Goal: Transaction & Acquisition: Register for event/course

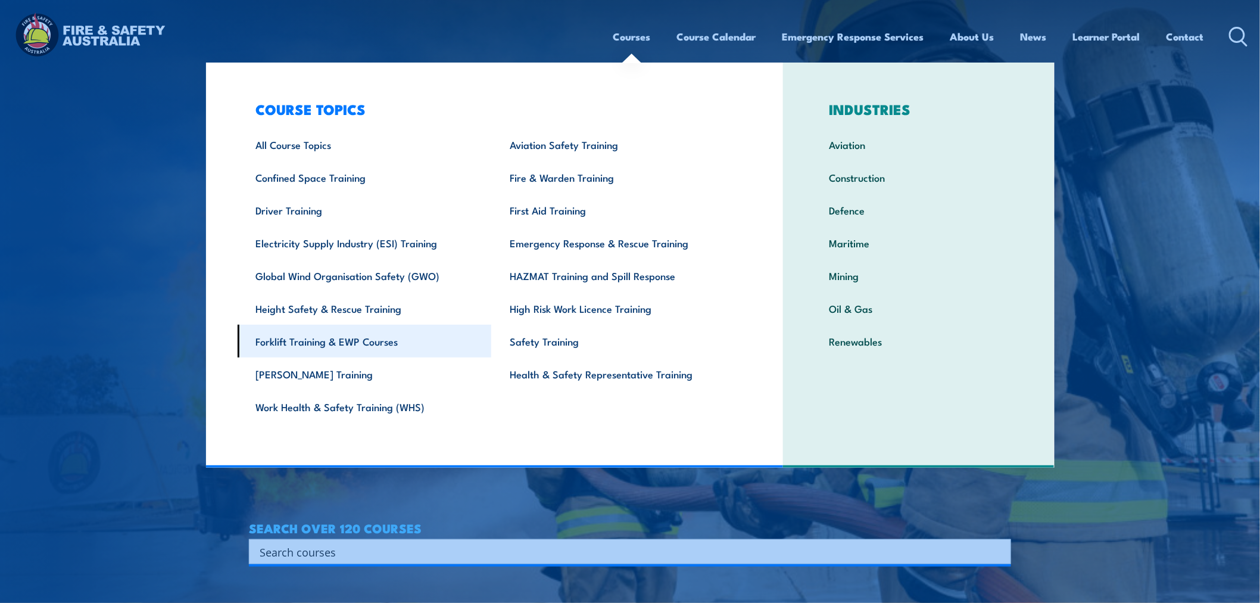
click at [352, 340] on link "Forklift Training & EWP Courses" at bounding box center [365, 341] width 254 height 33
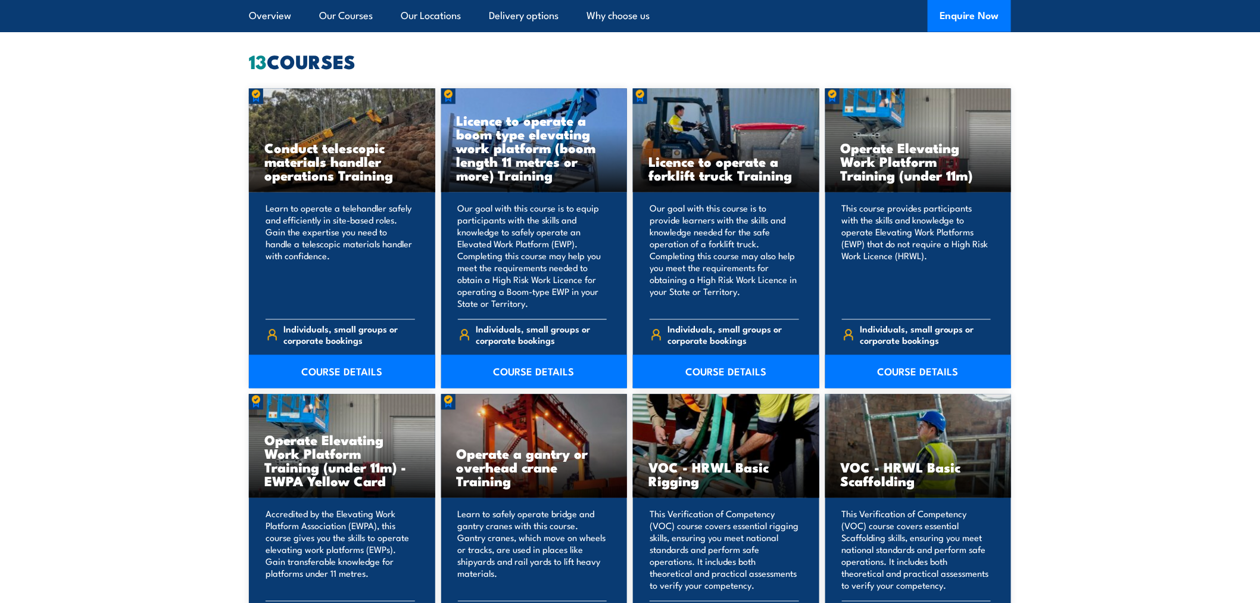
scroll to position [926, 0]
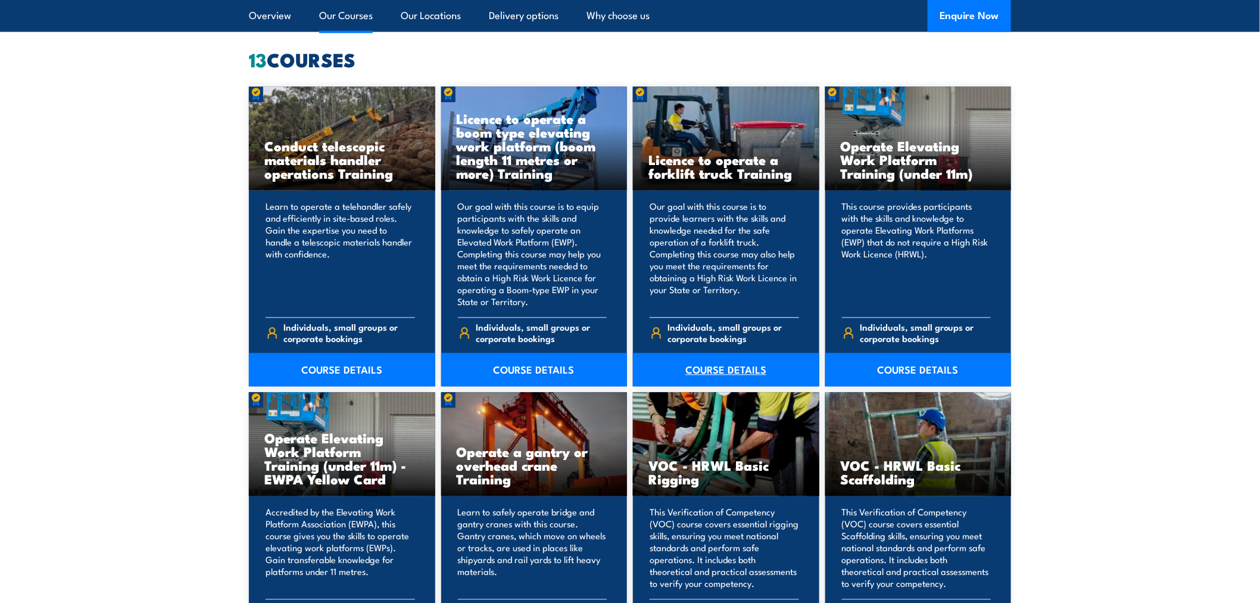
click at [730, 371] on link "COURSE DETAILS" at bounding box center [726, 369] width 186 height 33
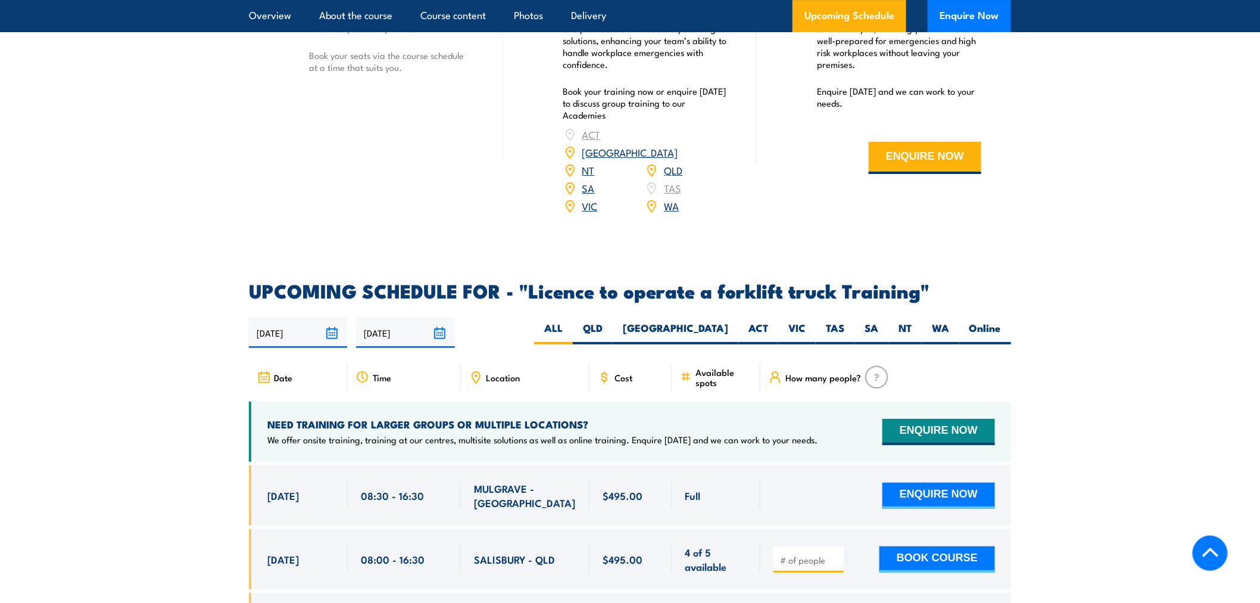
scroll to position [1787, 0]
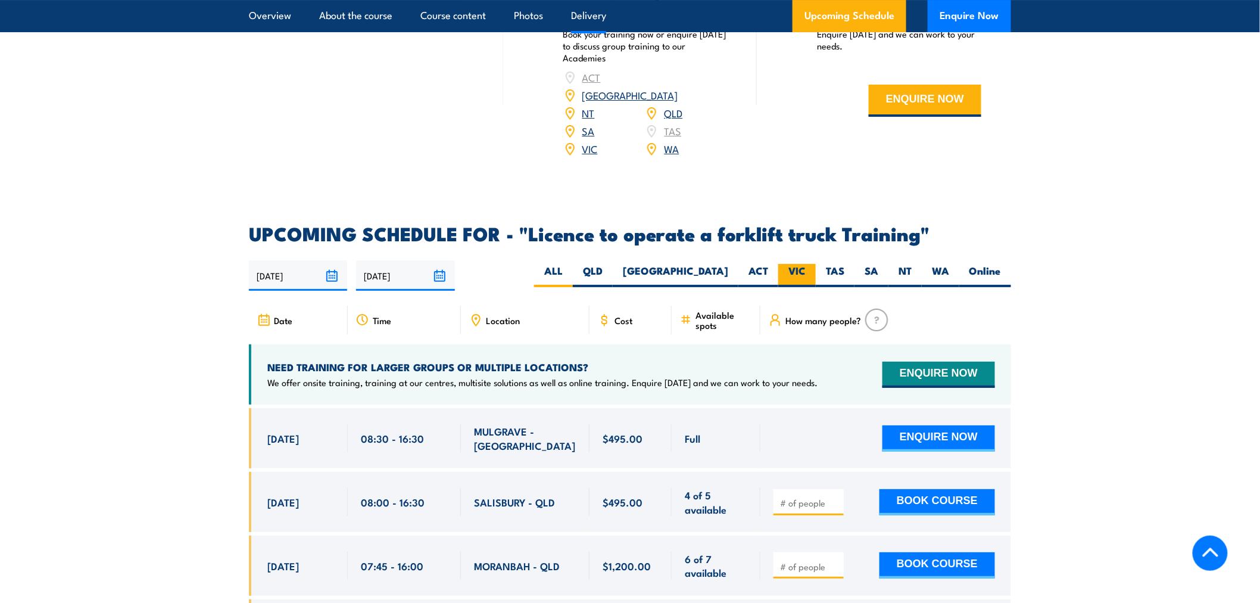
click at [797, 264] on label "VIC" at bounding box center [798, 275] width 38 height 23
click at [806, 264] on input "VIC" at bounding box center [810, 268] width 8 height 8
radio input "true"
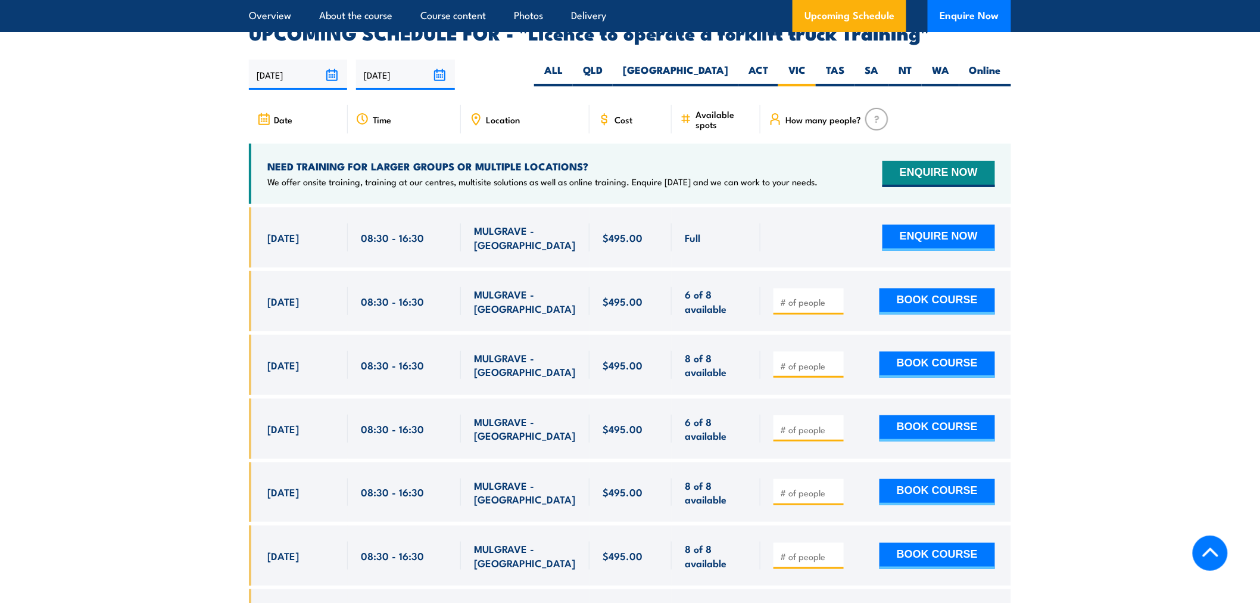
scroll to position [1993, 0]
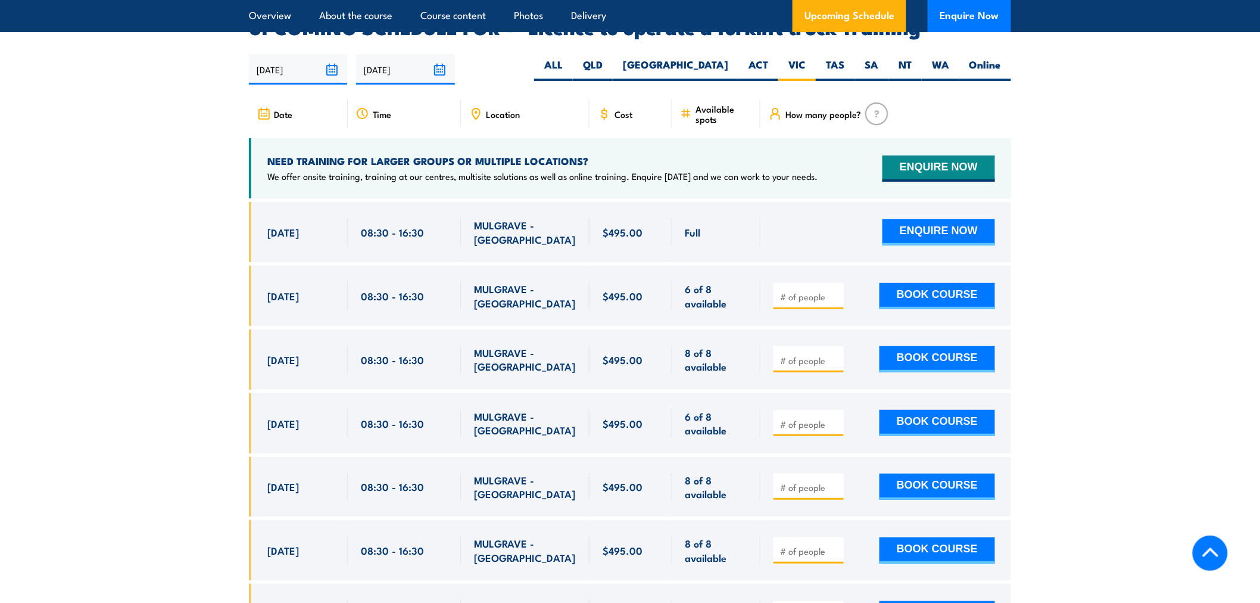
click at [802, 353] on span at bounding box center [809, 360] width 62 height 14
click at [807, 354] on input "number" at bounding box center [810, 360] width 60 height 12
type input "1"
click at [954, 346] on button "BOOK COURSE" at bounding box center [938, 359] width 116 height 26
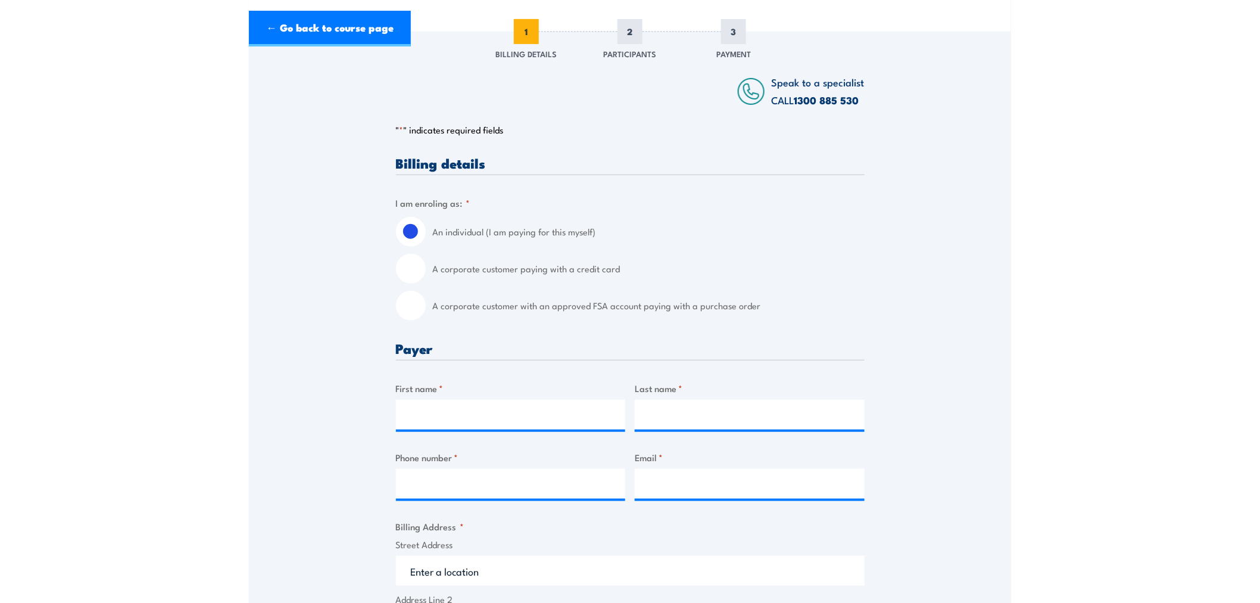
scroll to position [264, 0]
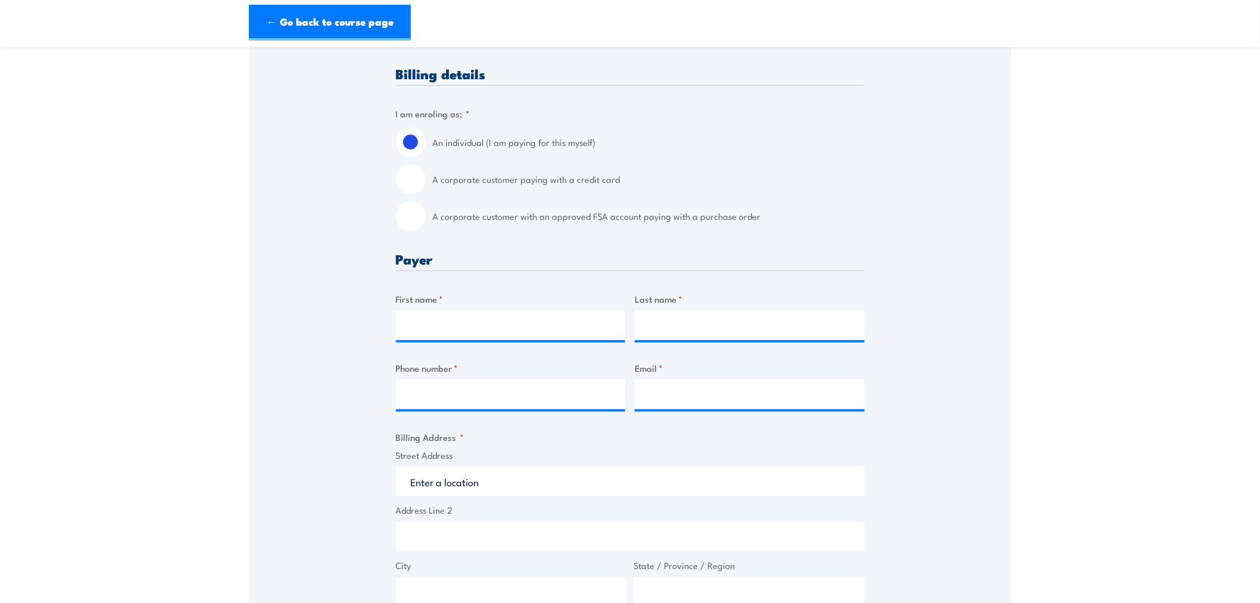
click at [414, 229] on input "A corporate customer with an approved FSA account paying with a purchase order" at bounding box center [411, 216] width 30 height 30
radio input "true"
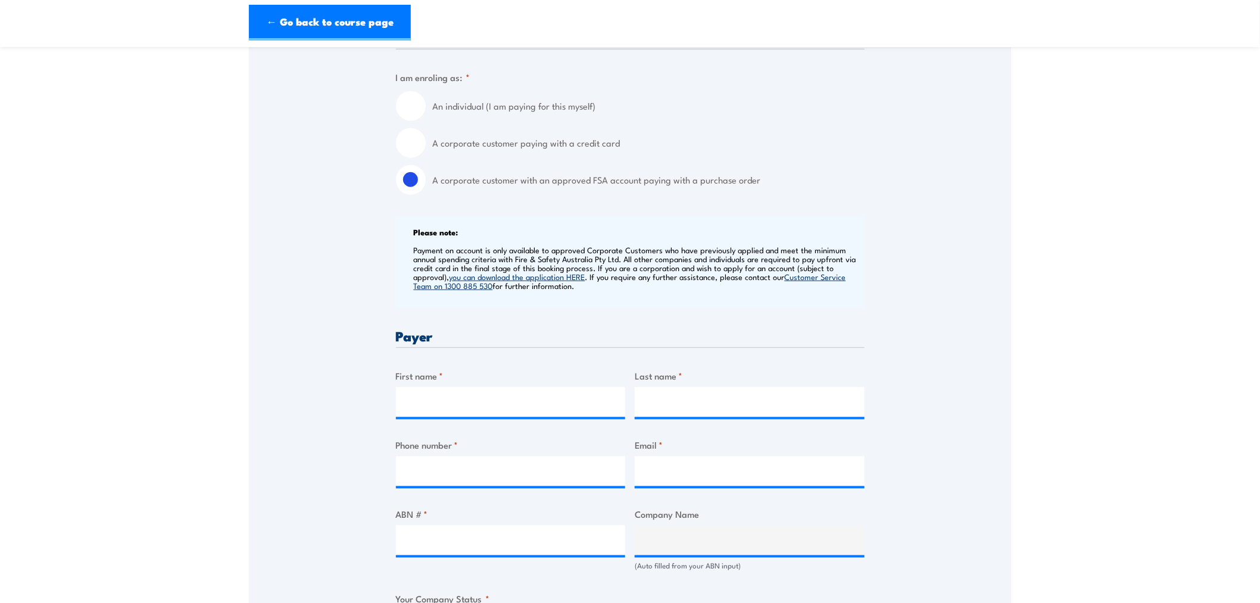
scroll to position [331, 0]
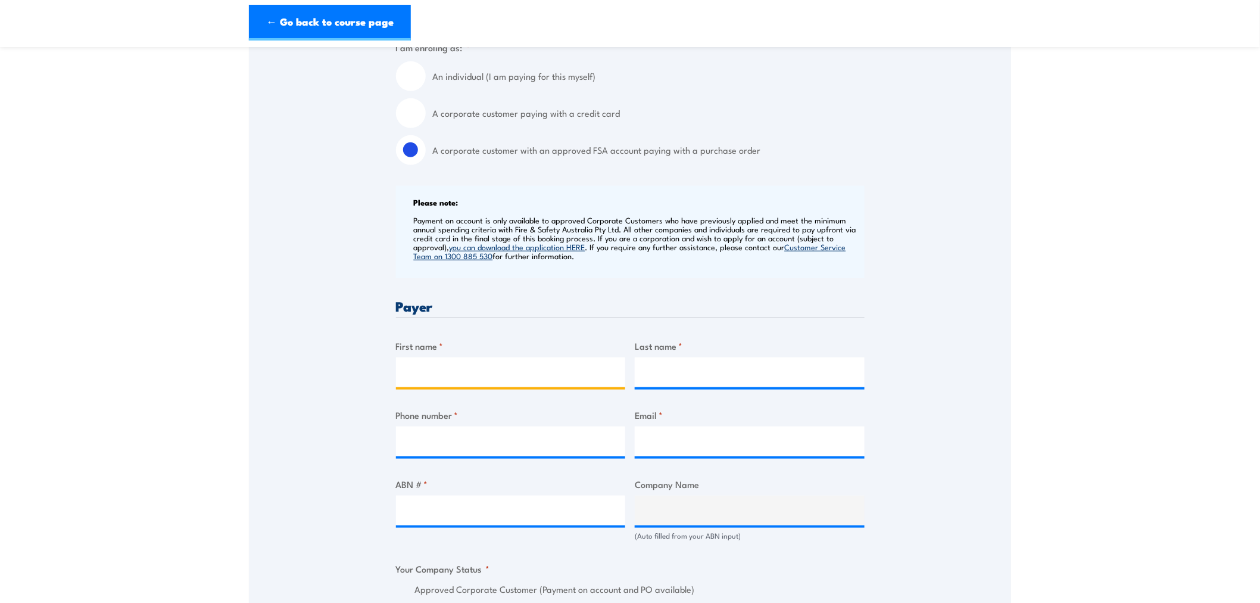
click at [494, 387] on input "First name *" at bounding box center [511, 372] width 230 height 30
type input "[PERSON_NAME]"
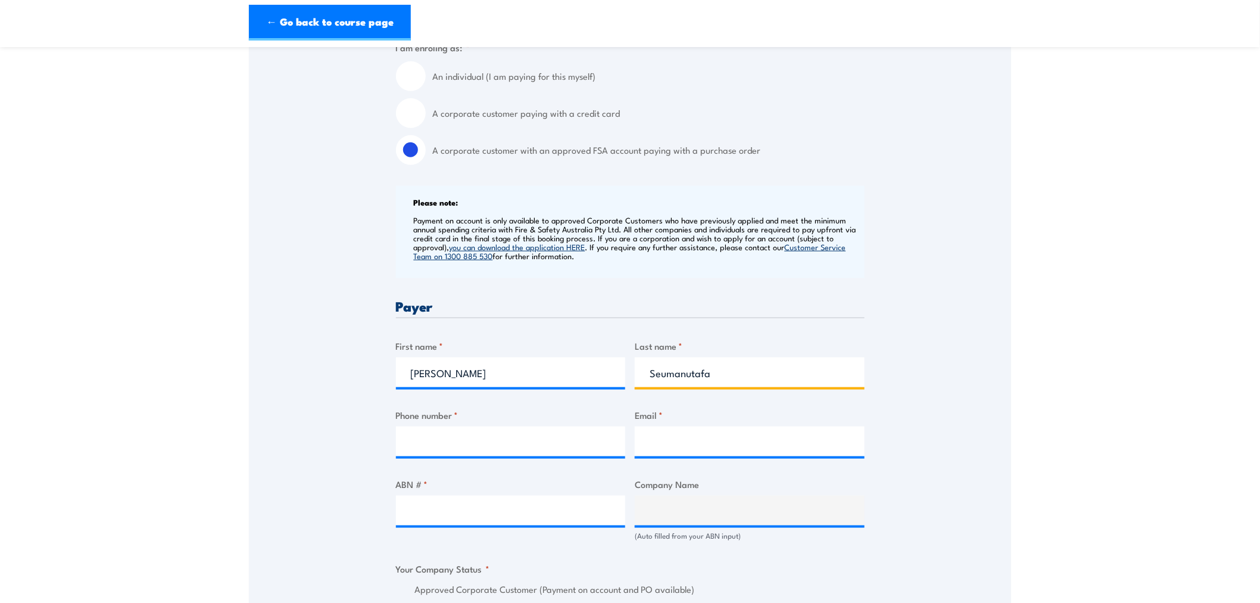
type input "Seumanutafa"
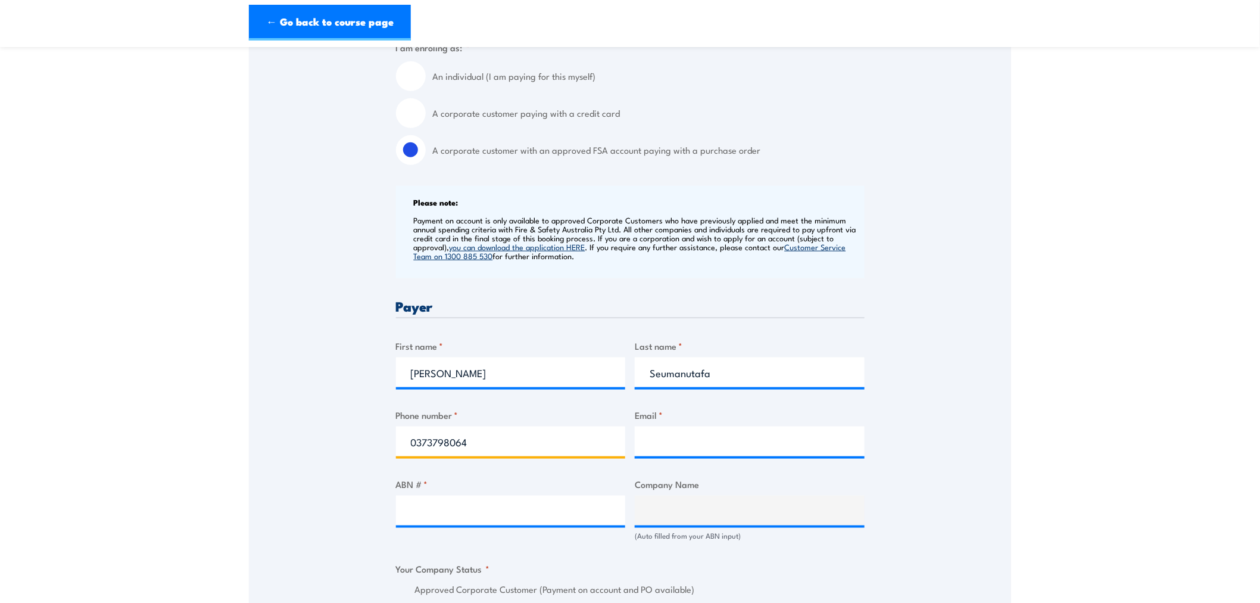
type input "0373798064"
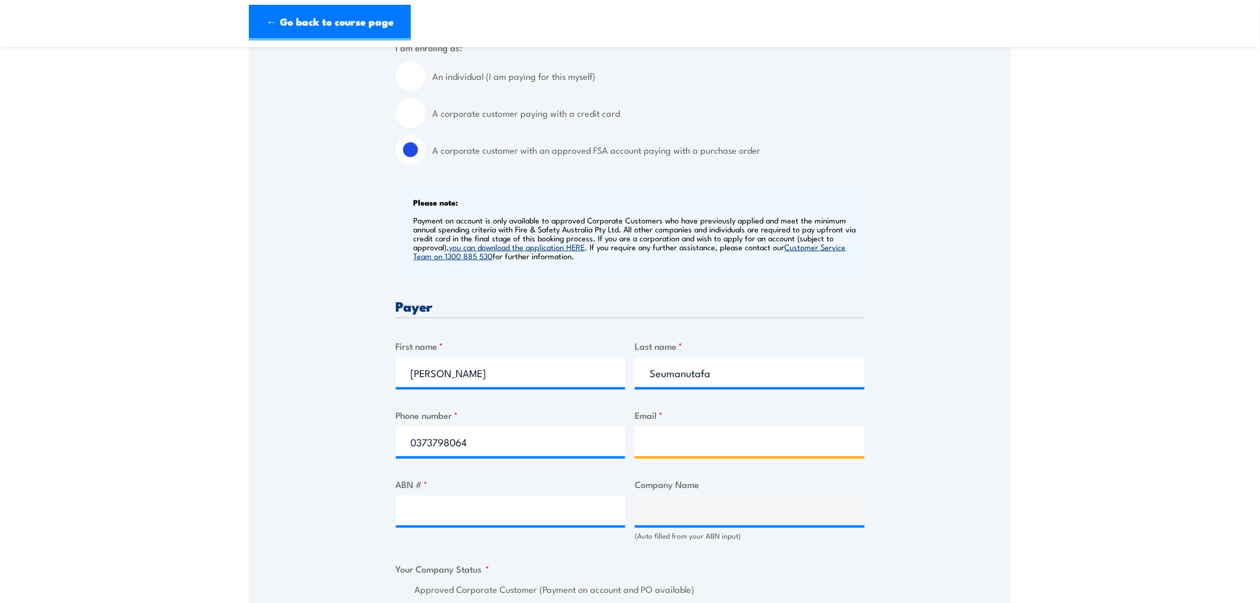
click at [719, 454] on input "Email *" at bounding box center [750, 442] width 230 height 30
paste input "SH-AP-AU-Ceva.AUCL.POInvoices@Cevalogistics.com"
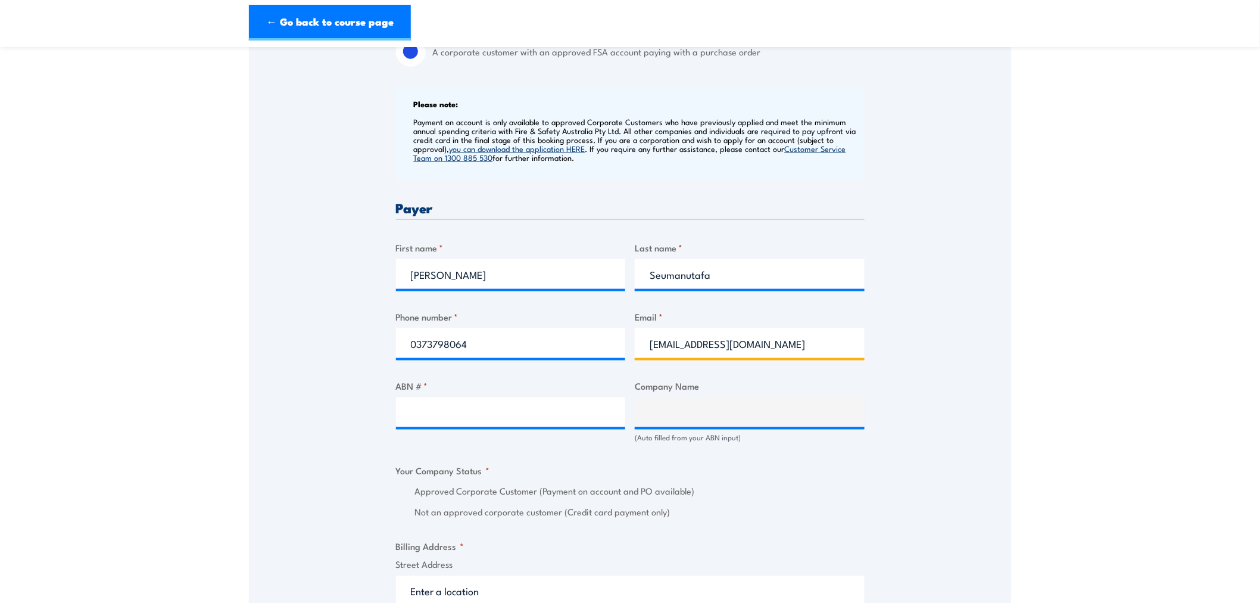
scroll to position [463, 0]
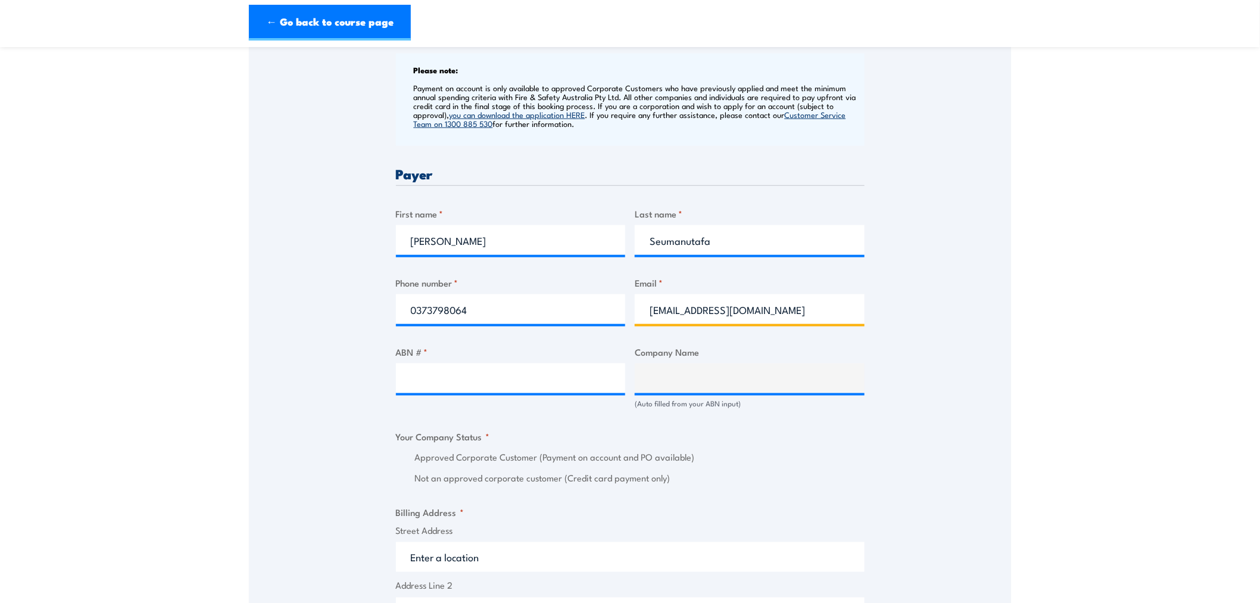
type input "SH-AP-AU-Ceva.AUCL.POInvoices@Cevalogistics.com"
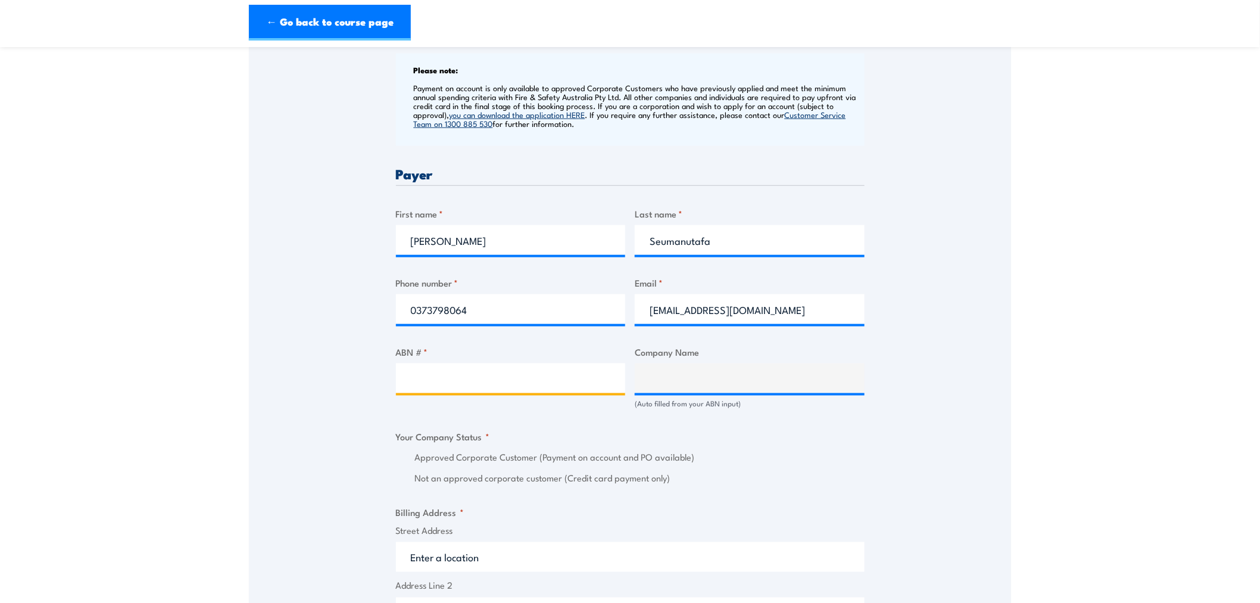
click at [479, 388] on input "ABN # *" at bounding box center [511, 378] width 230 height 30
paste input "63 008 438 239"
type input "63 008 438 239"
type input "CEVA LOGISTICS (AUSTRALIA) PTY. LTD."
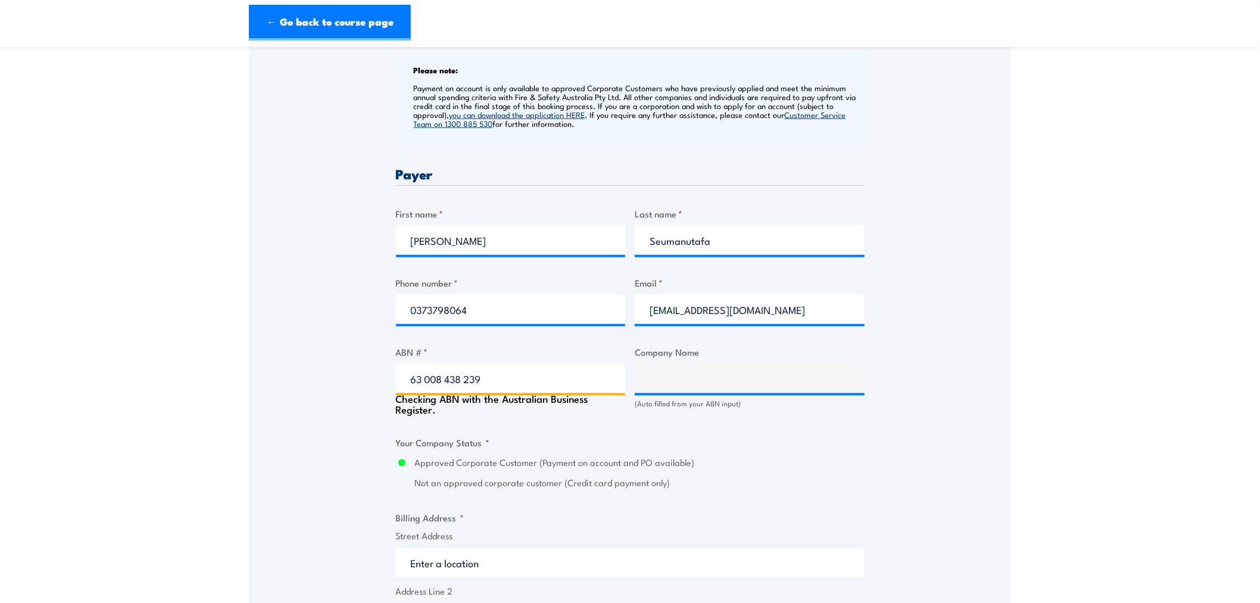
radio input "true"
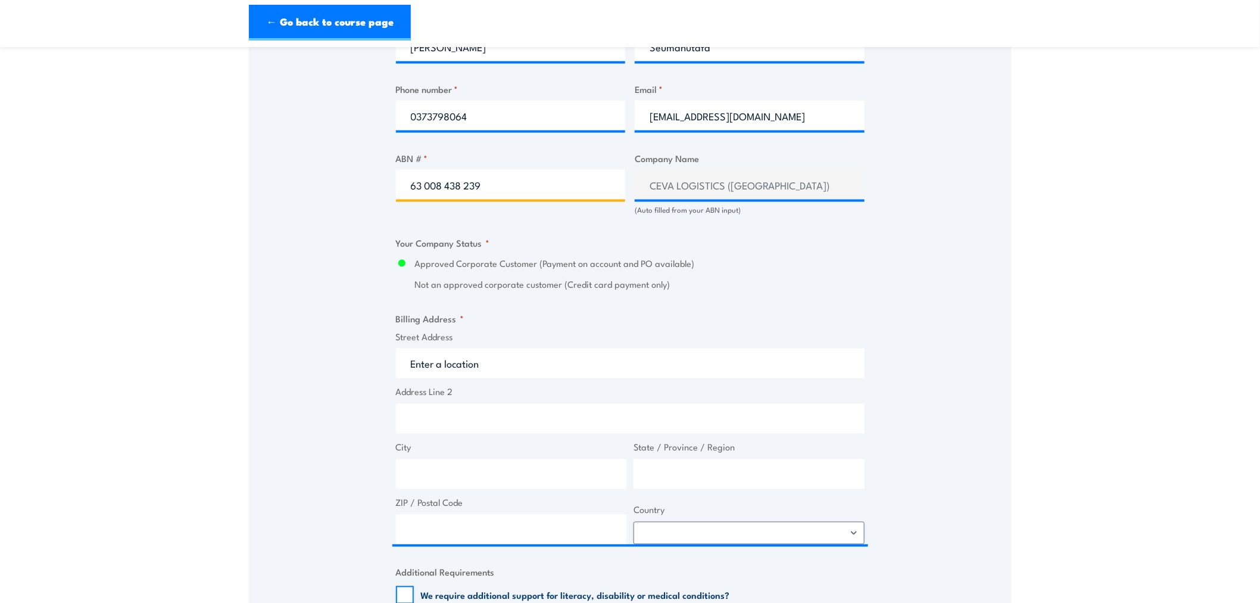
scroll to position [662, 0]
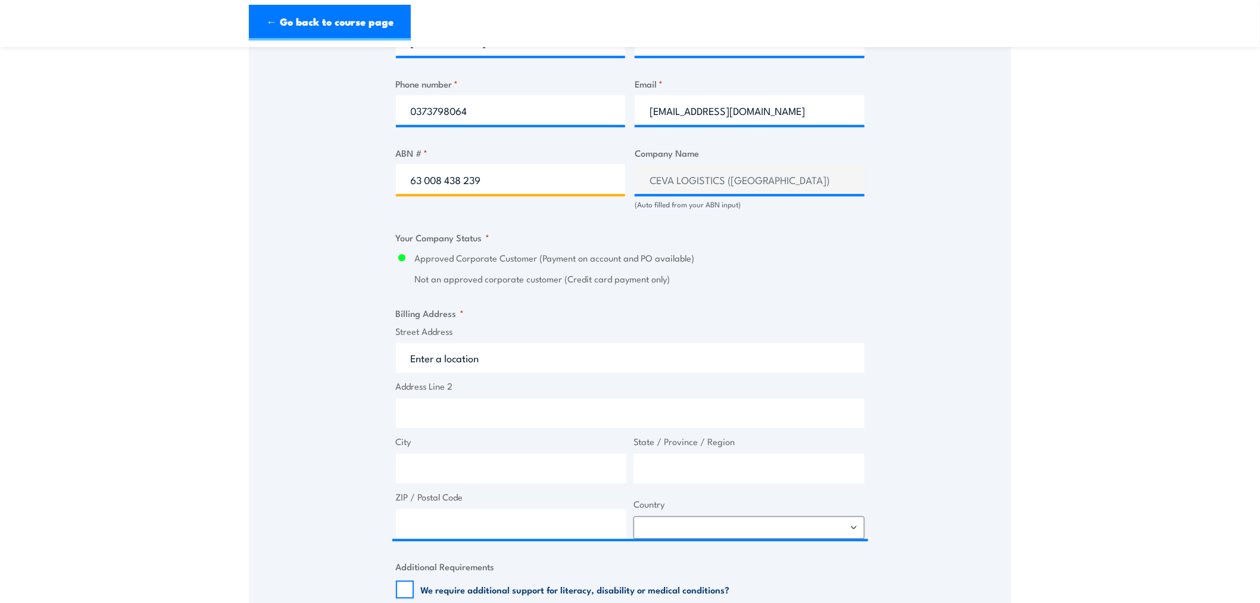
type input "63 008 438 239"
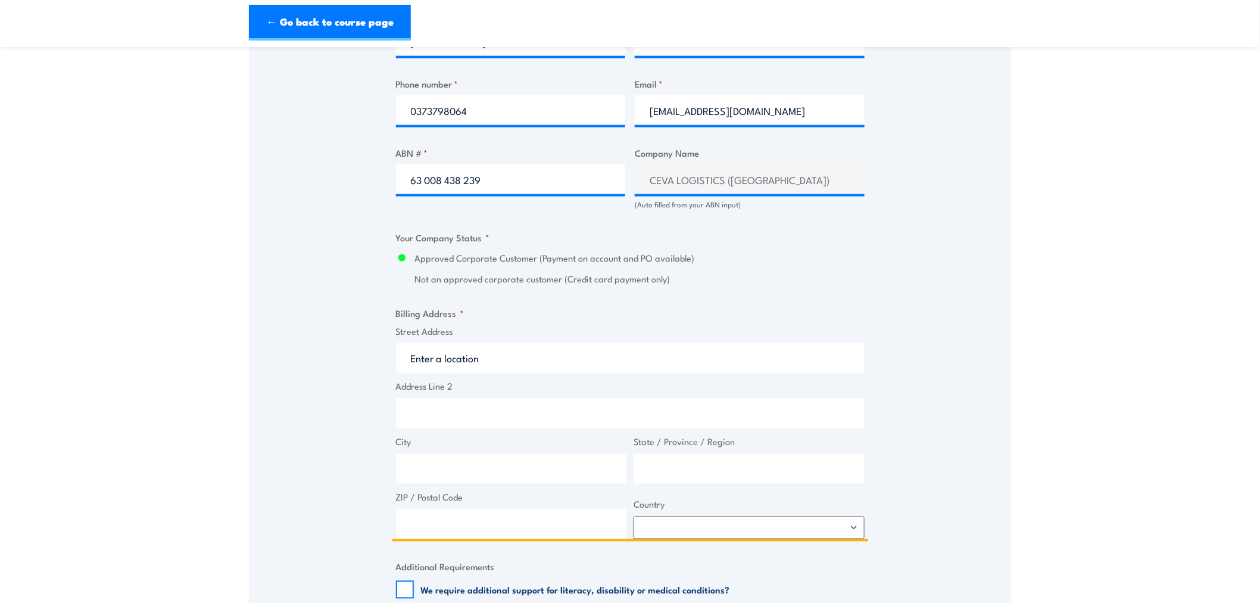
click at [527, 427] on input "Address Line 2" at bounding box center [630, 414] width 469 height 30
type input "7"
click at [516, 364] on input "Street Address" at bounding box center [630, 358] width 469 height 30
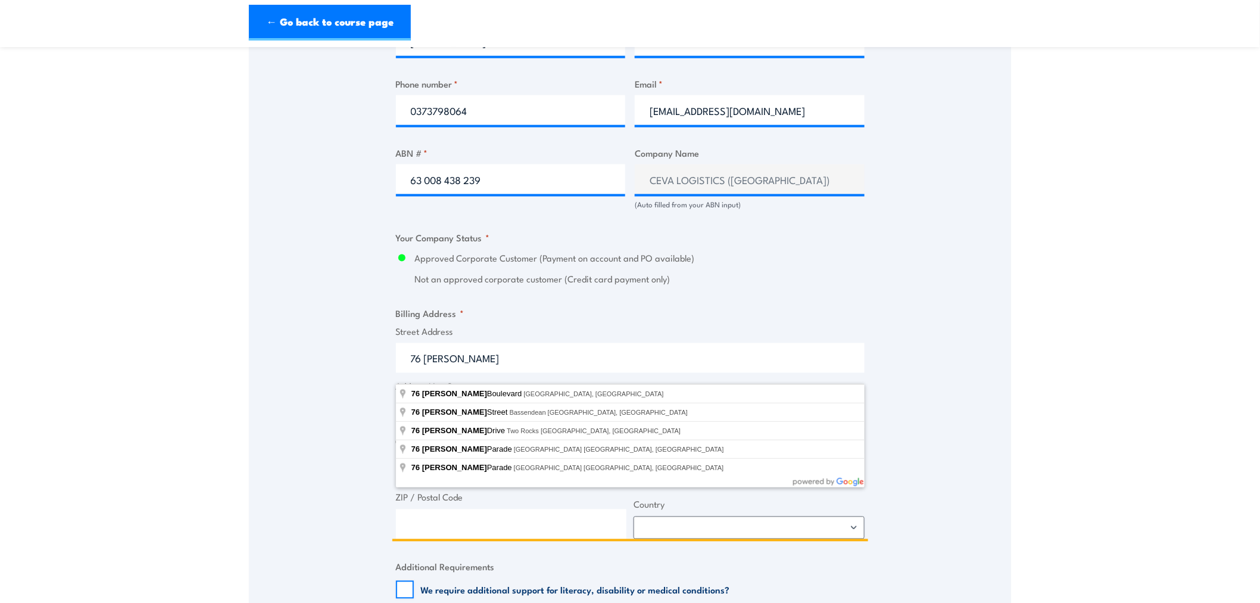
type input "76 Whitfield Boulevard, Cranbourne West VIC, Australia"
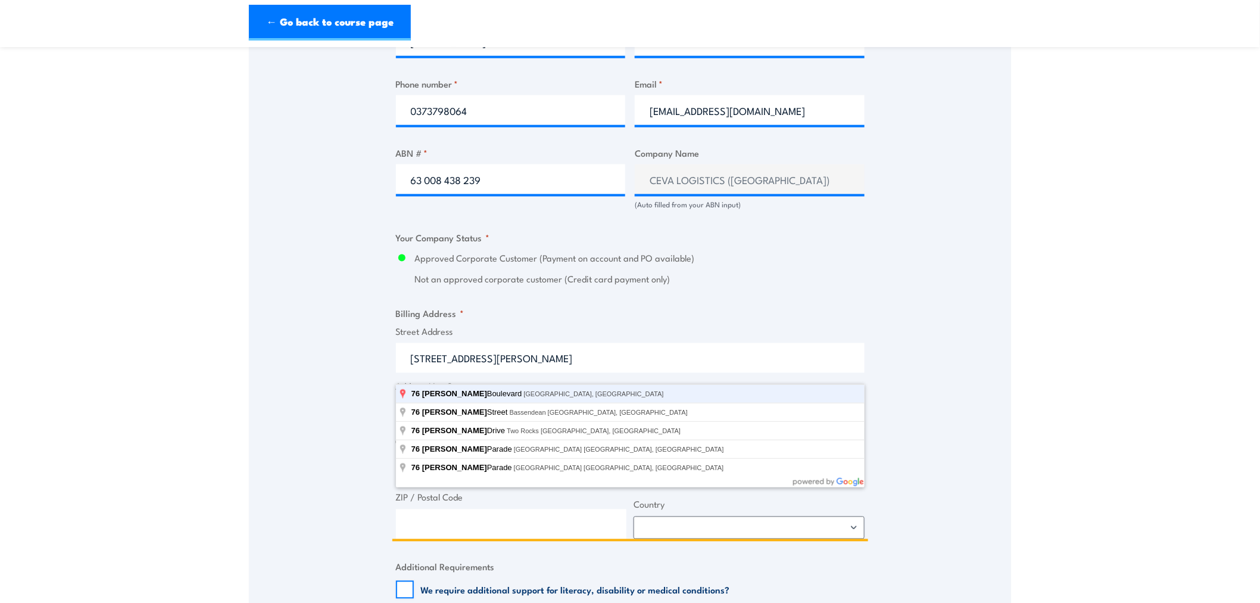
type input "76 Whitfield Bvd"
type input "Cranbourne West"
type input "Victoria"
type input "3977"
select select "Australia"
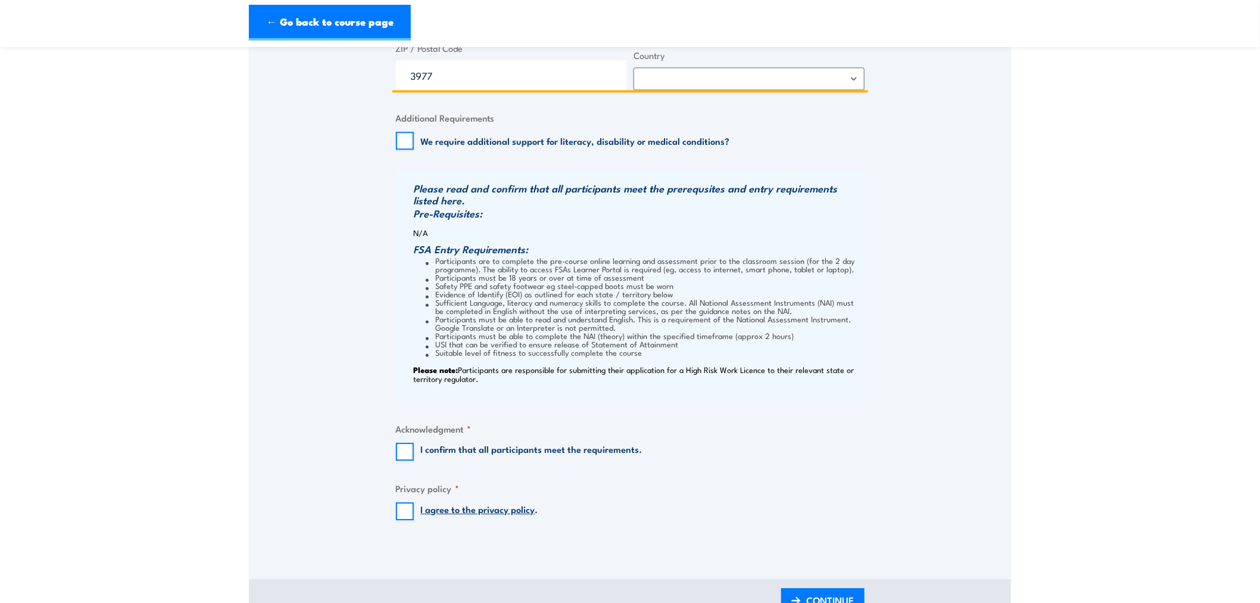
scroll to position [1125, 0]
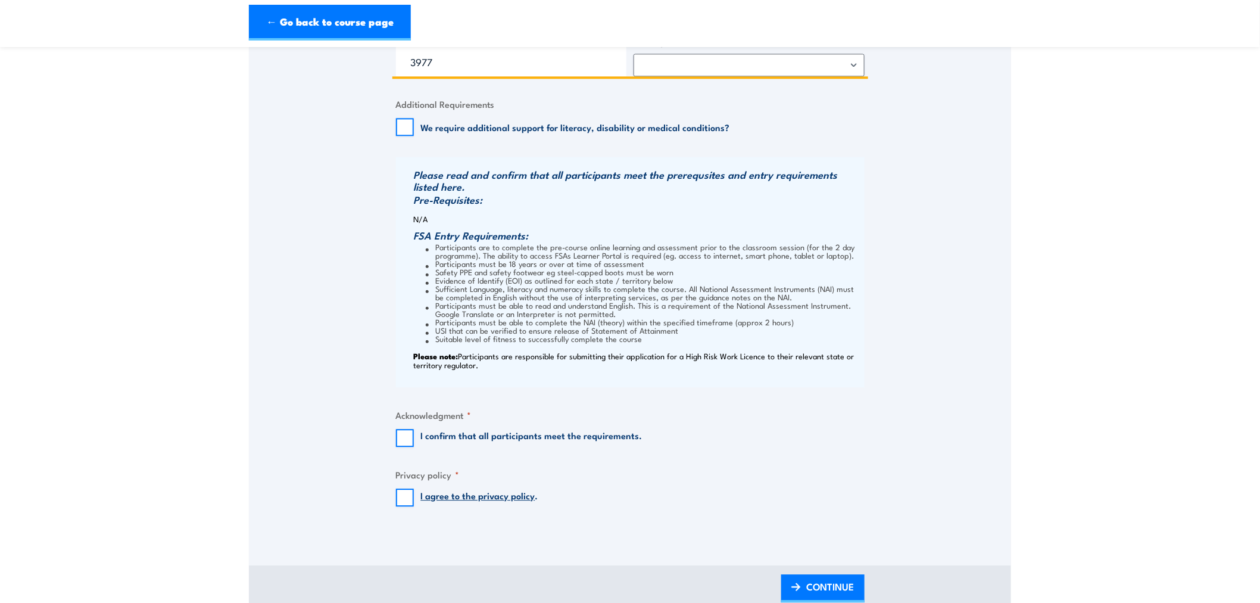
type input "76 Whitfield Bvd"
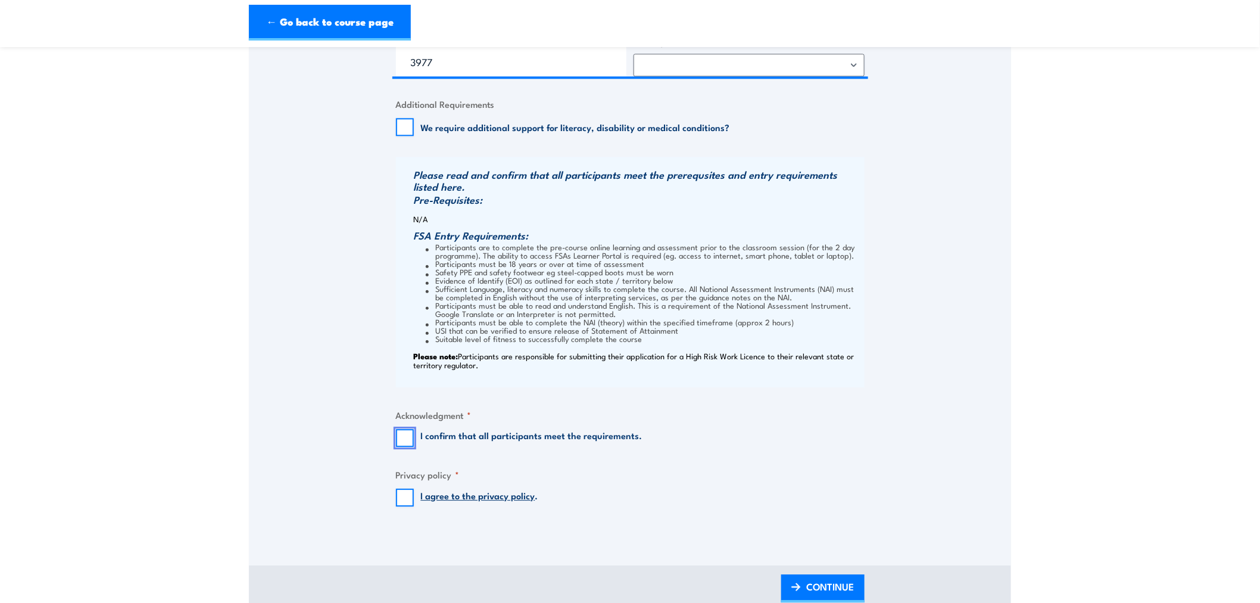
click at [406, 447] on input "I confirm that all participants meet the requirements." at bounding box center [405, 438] width 18 height 18
checkbox input "true"
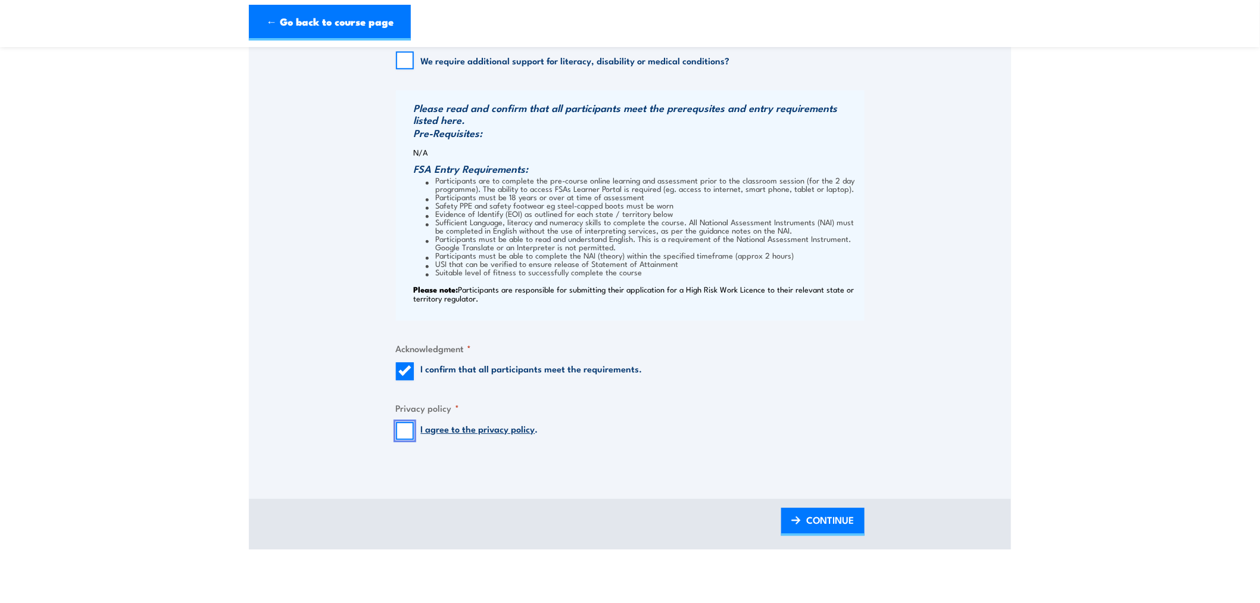
drag, startPoint x: 404, startPoint y: 449, endPoint x: 466, endPoint y: 444, distance: 62.7
click at [404, 440] on input "I agree to the privacy policy ." at bounding box center [405, 431] width 18 height 18
checkbox input "true"
click at [815, 534] on span "CONTINUE" at bounding box center [831, 520] width 48 height 32
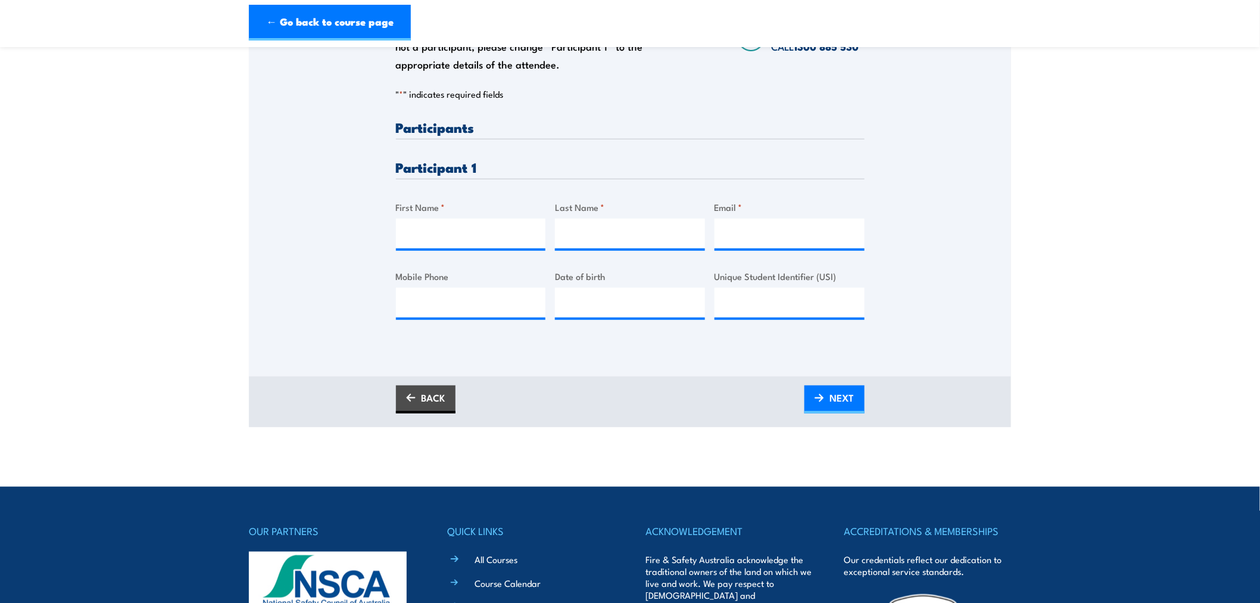
scroll to position [264, 0]
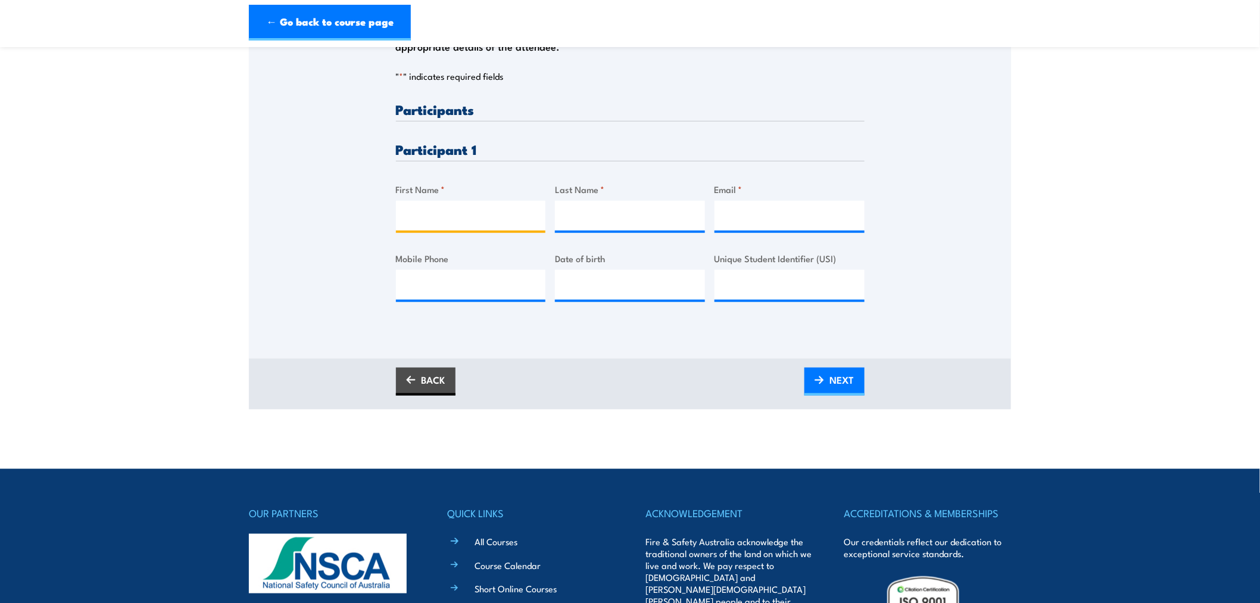
click at [432, 231] on input "First Name *" at bounding box center [471, 216] width 150 height 30
type input "Evan"
type input "Stewart"
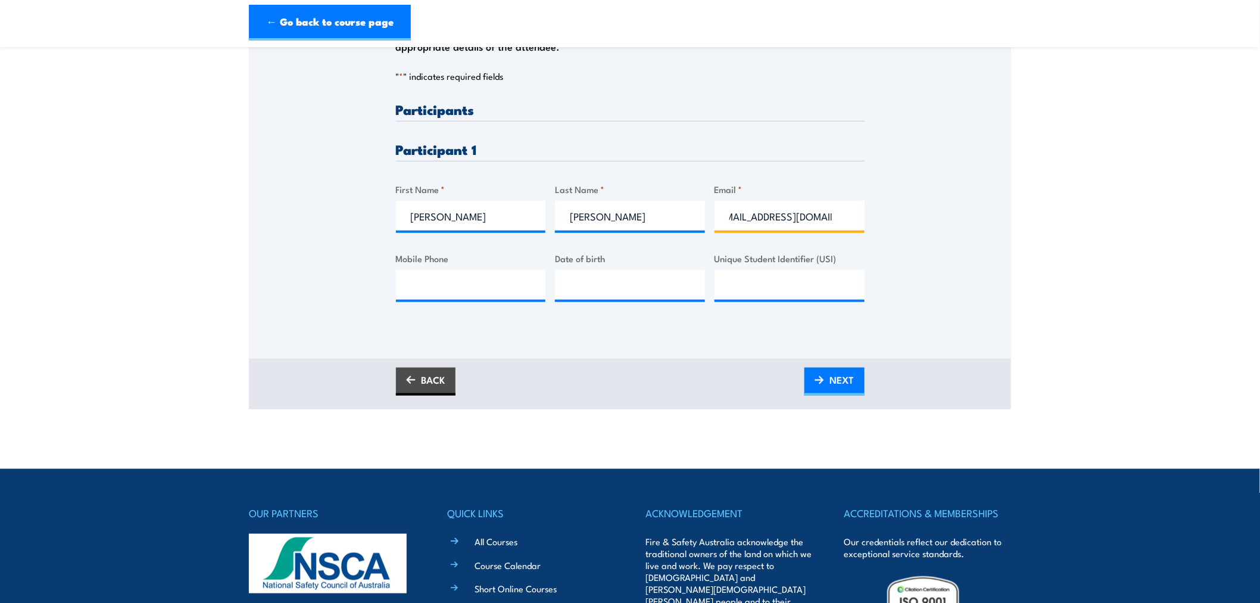
scroll to position [0, 20]
type input "evanstewart156@gmail.com"
click at [417, 295] on input "Mobile Phone" at bounding box center [471, 285] width 150 height 30
type input "0466785605"
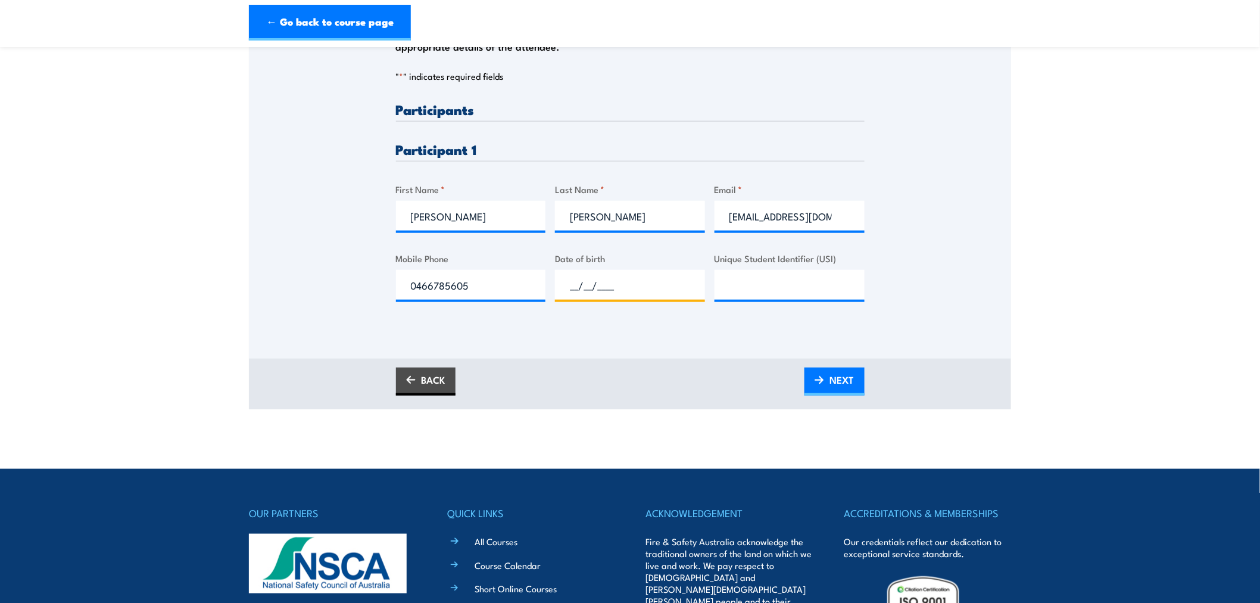
click at [586, 295] on input "__/__/____" at bounding box center [630, 285] width 150 height 30
type input "28/05/2003"
click at [757, 292] on input "Unique Student Identifier (USI)" at bounding box center [790, 285] width 150 height 30
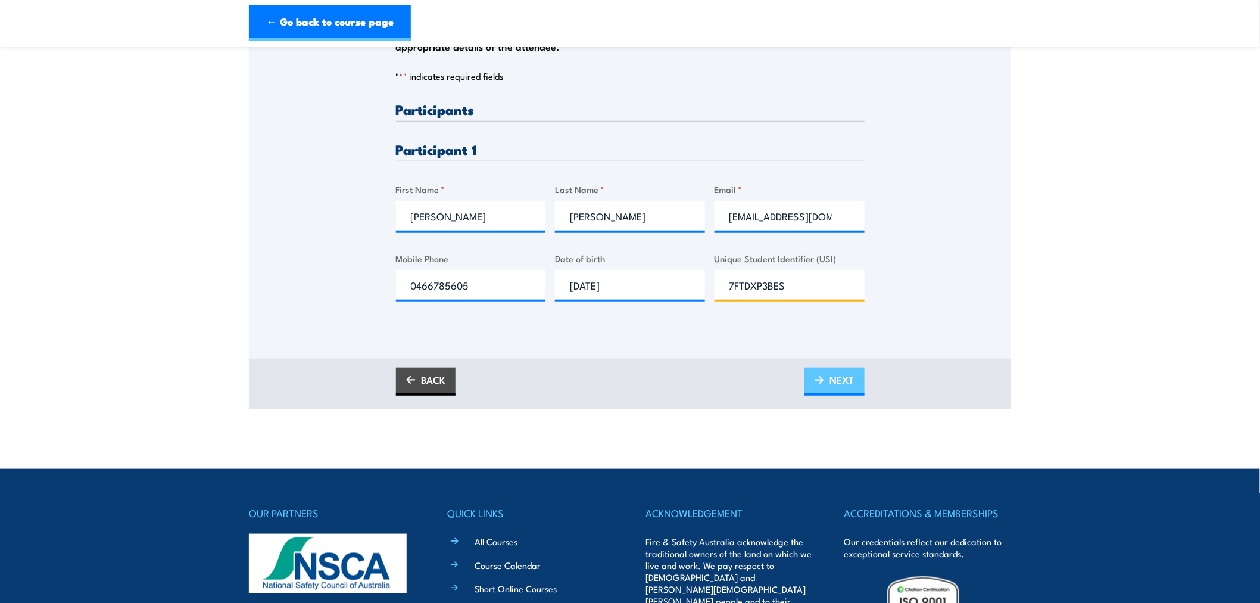
type input "7FTDXP3BES"
click at [832, 392] on span "NEXT" at bounding box center [842, 380] width 24 height 32
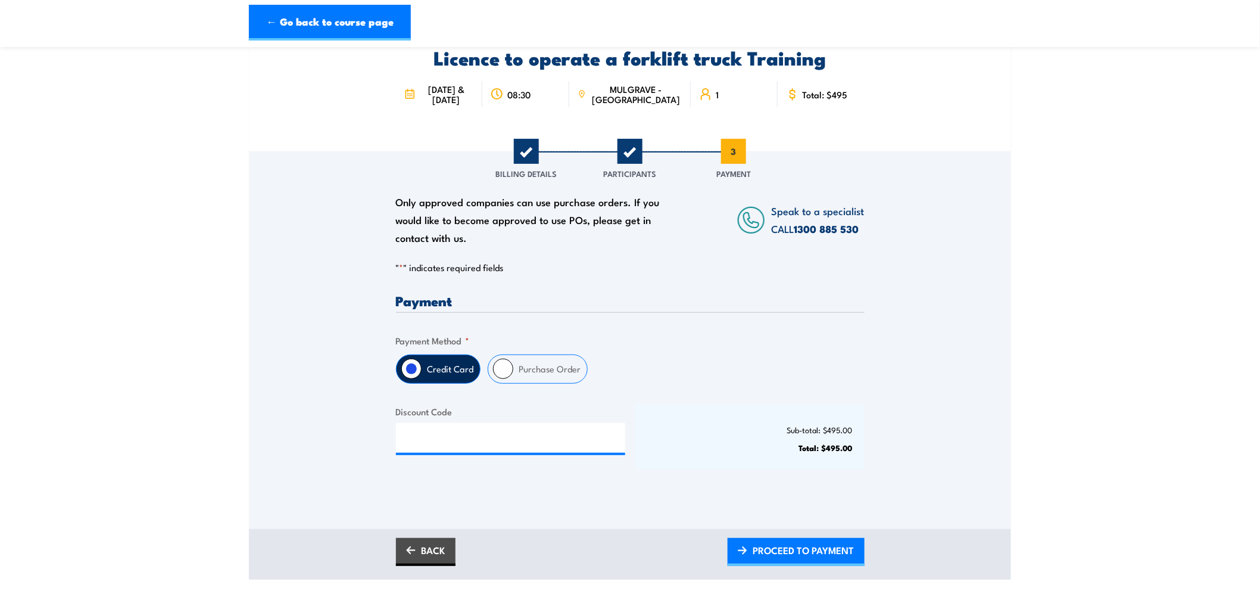
scroll to position [331, 0]
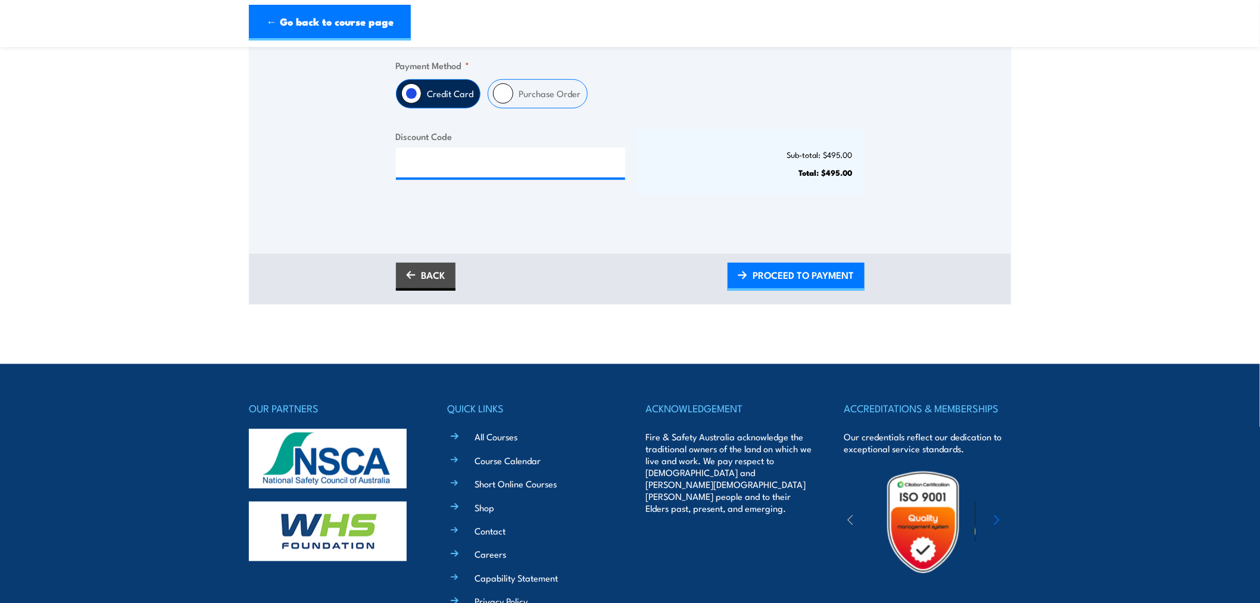
click at [532, 108] on label "Purchase Order" at bounding box center [550, 94] width 74 height 28
click at [513, 104] on input "Purchase Order" at bounding box center [503, 93] width 20 height 20
radio input "true"
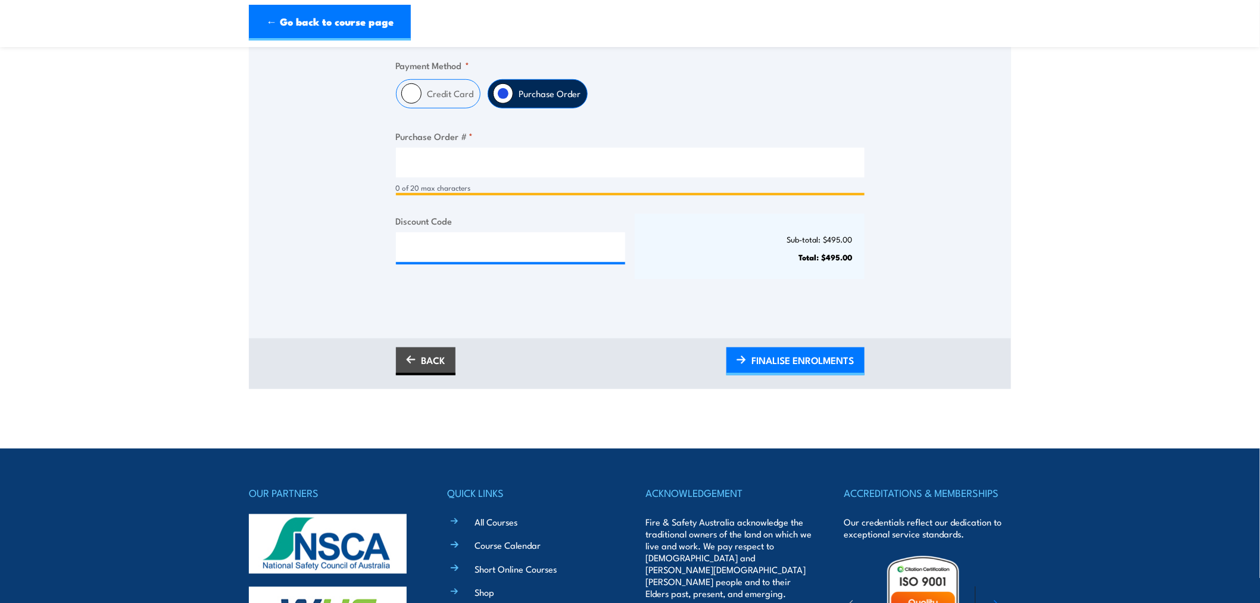
click at [509, 176] on input "Purchase Order # *" at bounding box center [630, 163] width 469 height 30
type input "00403OW25542367"
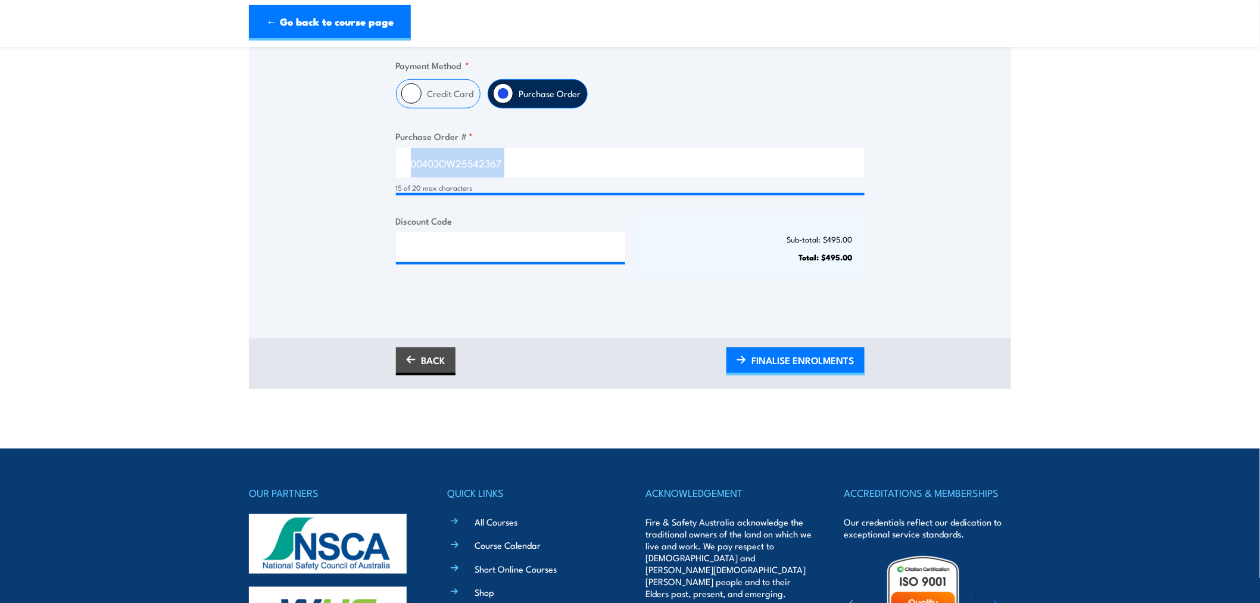
drag, startPoint x: 603, startPoint y: 186, endPoint x: 409, endPoint y: 178, distance: 195.0
click at [384, 182] on div "Only approved companies can use purchase orders. If you would like to become ap…" at bounding box center [630, 90] width 762 height 429
click at [526, 243] on input "Discount Code" at bounding box center [511, 247] width 230 height 30
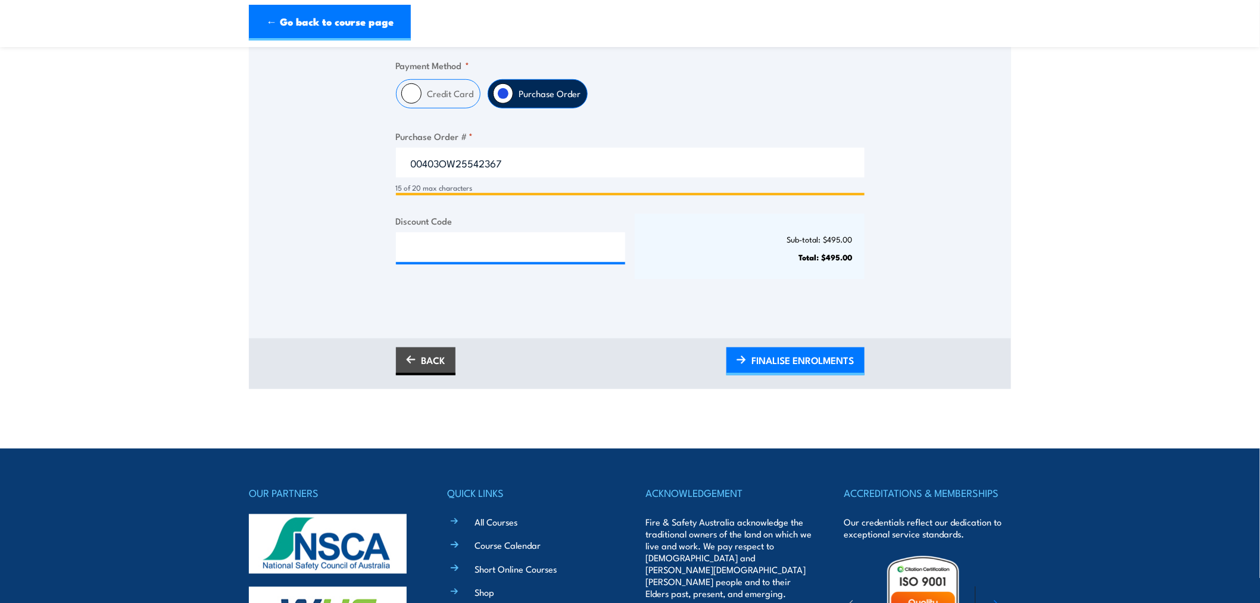
drag, startPoint x: 473, startPoint y: 179, endPoint x: 407, endPoint y: 172, distance: 66.6
click at [407, 172] on input "00403OW25542367" at bounding box center [630, 163] width 469 height 30
paste input "00403OW25542367"
type input "00403OW25542367"
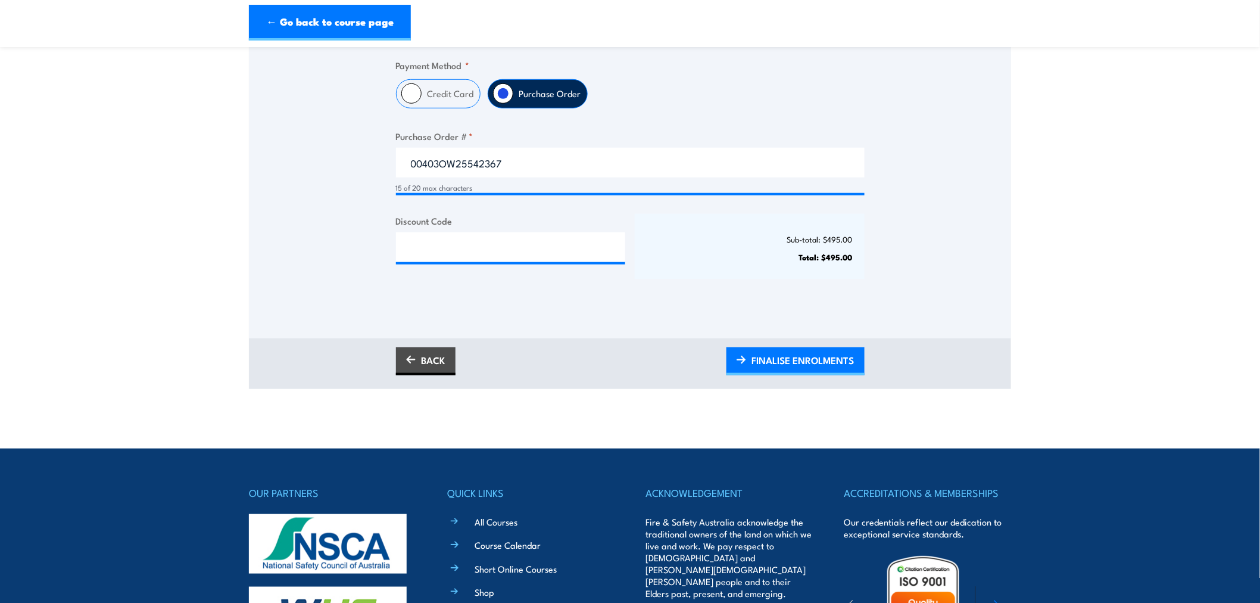
click at [356, 175] on div "Only approved companies can use purchase orders. If you would like to become ap…" at bounding box center [630, 90] width 762 height 429
click at [783, 368] on span "FINALISE ENROLMENTS" at bounding box center [803, 360] width 102 height 32
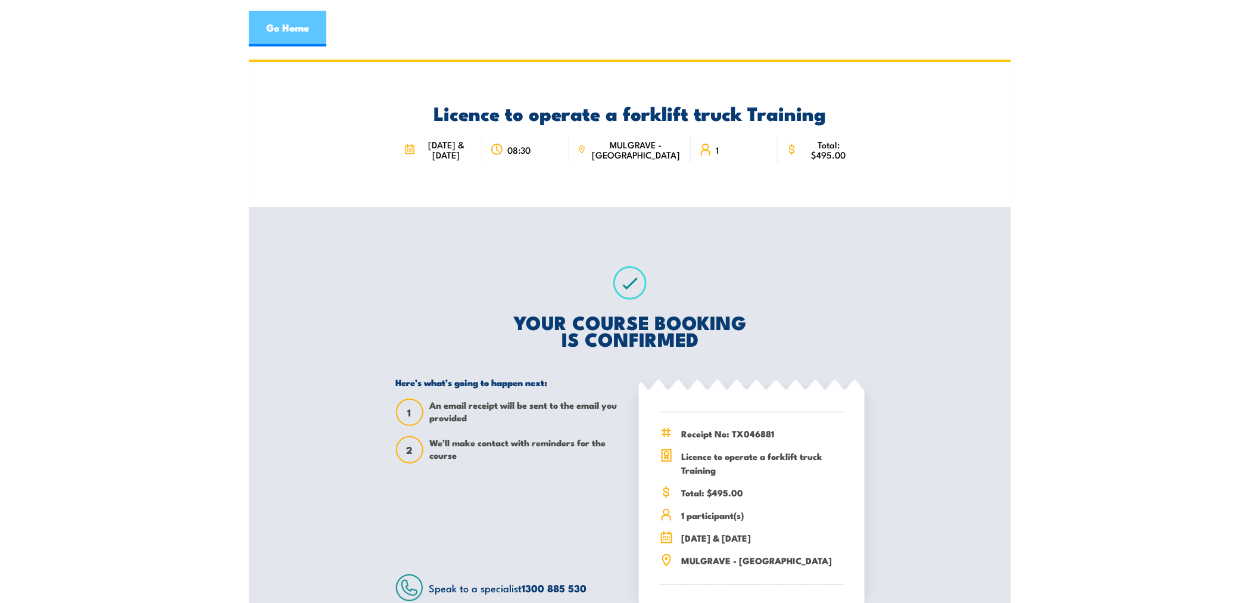
click at [292, 33] on link "Go Home" at bounding box center [287, 29] width 77 height 36
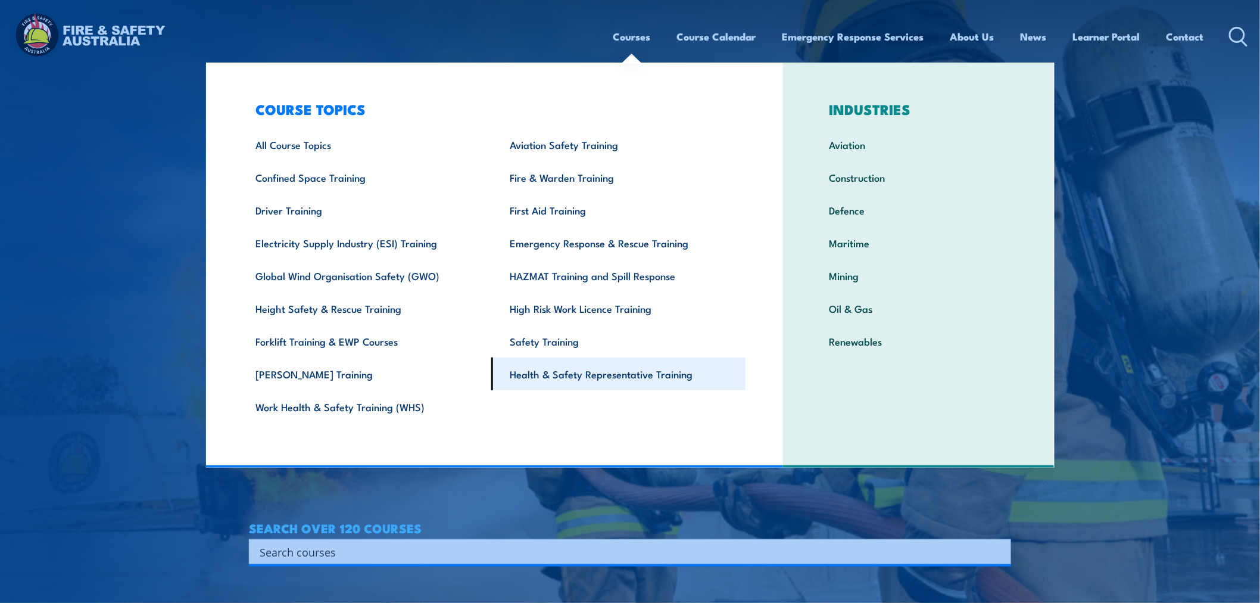
click at [592, 375] on link "Health & Safety Representative Training" at bounding box center [618, 373] width 254 height 33
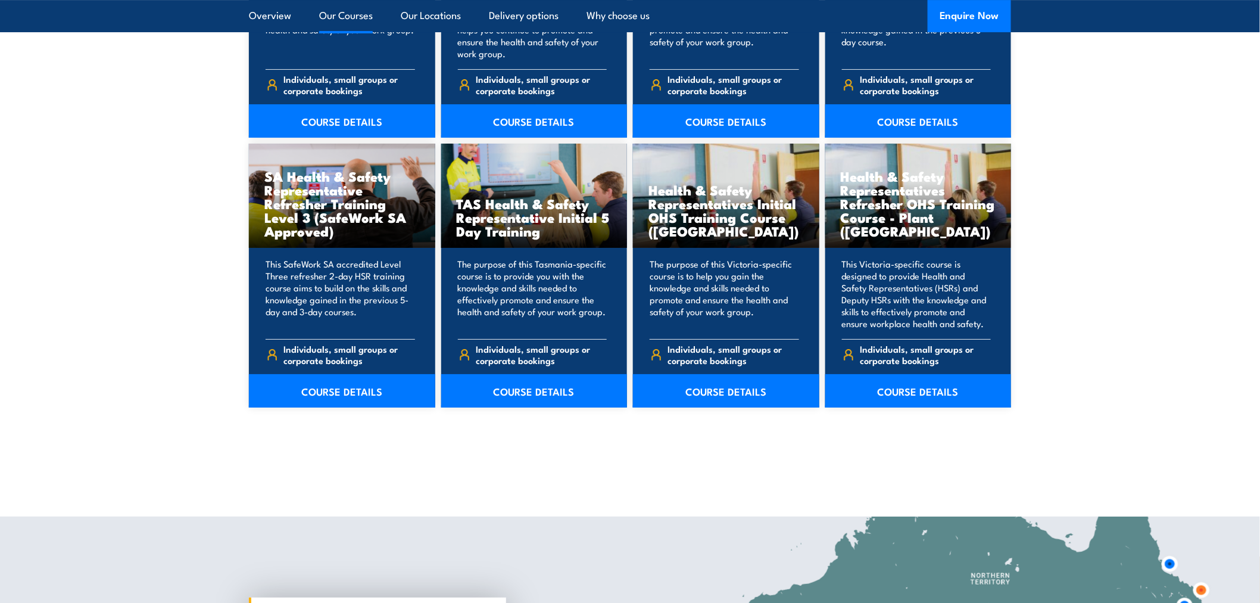
scroll to position [1720, 0]
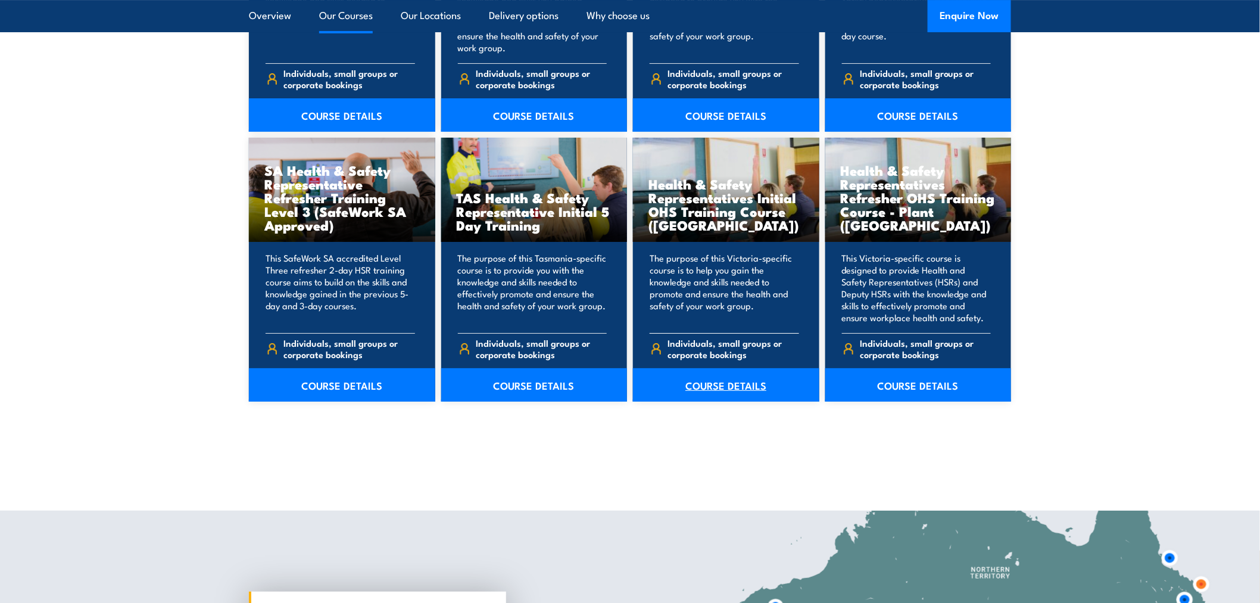
click at [720, 385] on link "COURSE DETAILS" at bounding box center [726, 384] width 186 height 33
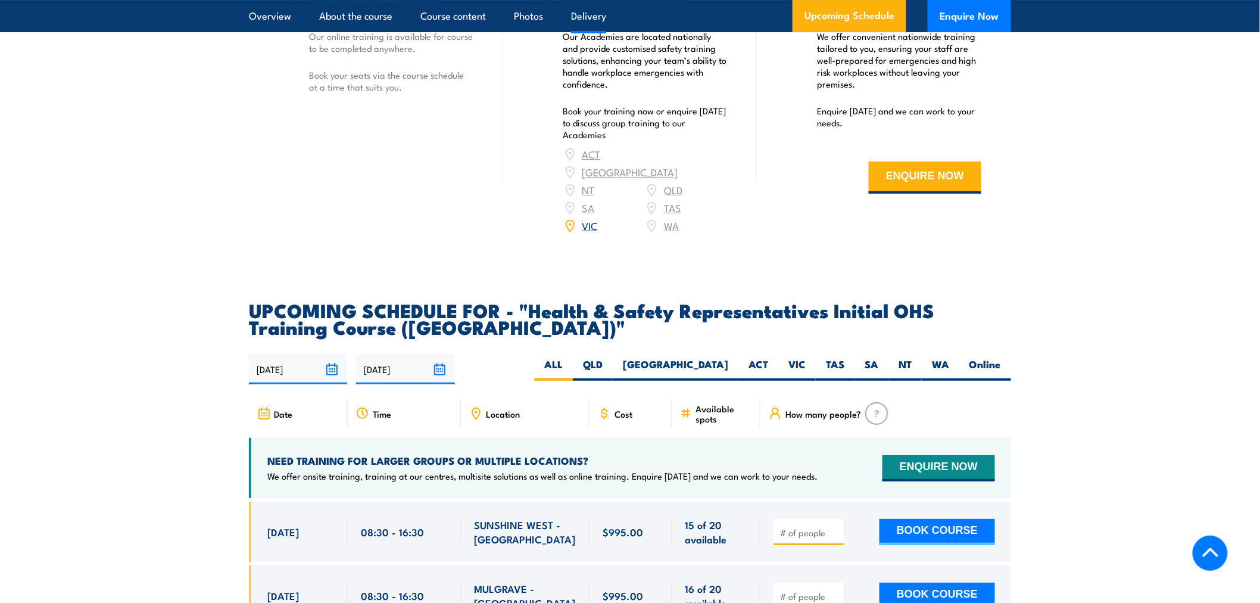
scroll to position [1787, 0]
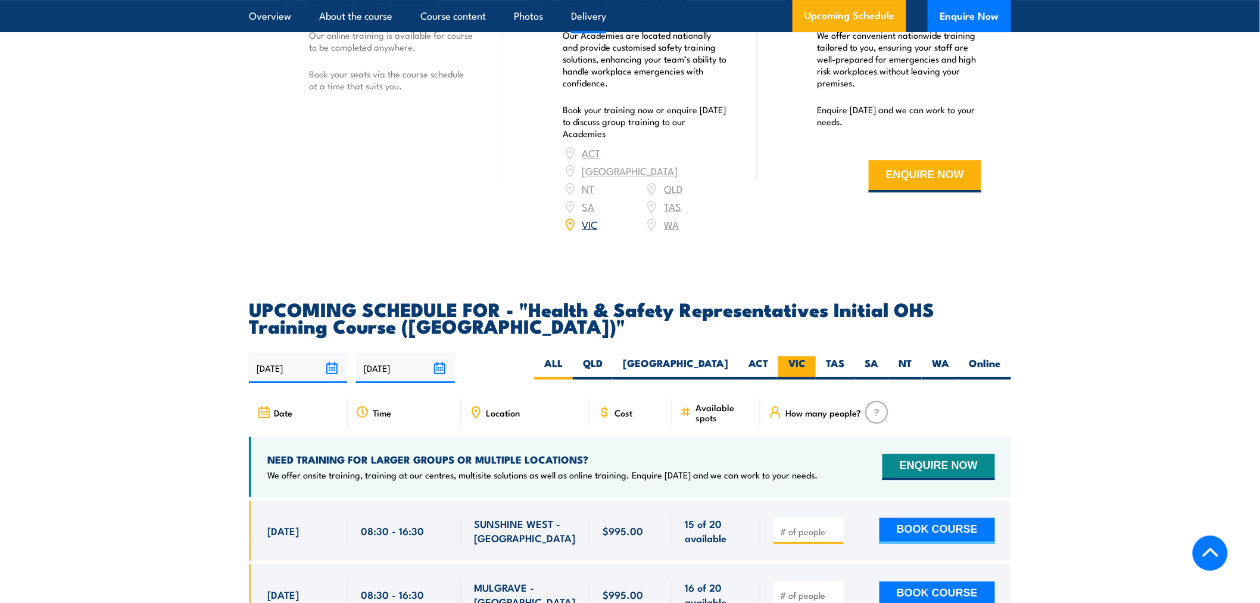
click at [804, 356] on label "VIC" at bounding box center [798, 367] width 38 height 23
click at [806, 356] on input "VIC" at bounding box center [810, 360] width 8 height 8
radio input "true"
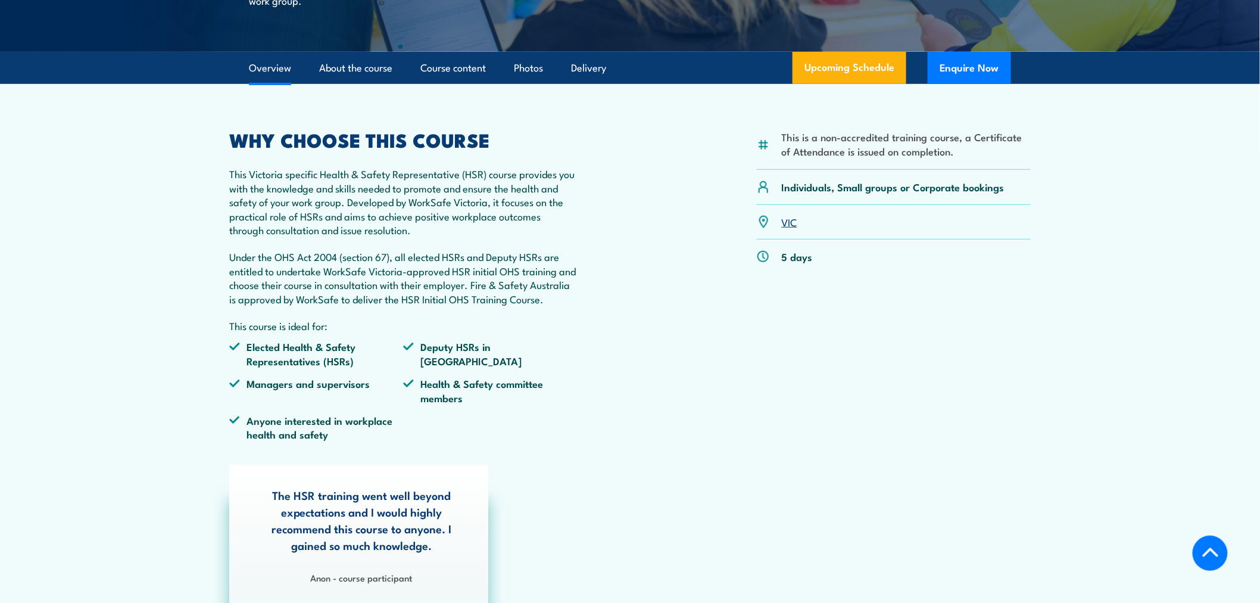
scroll to position [238, 0]
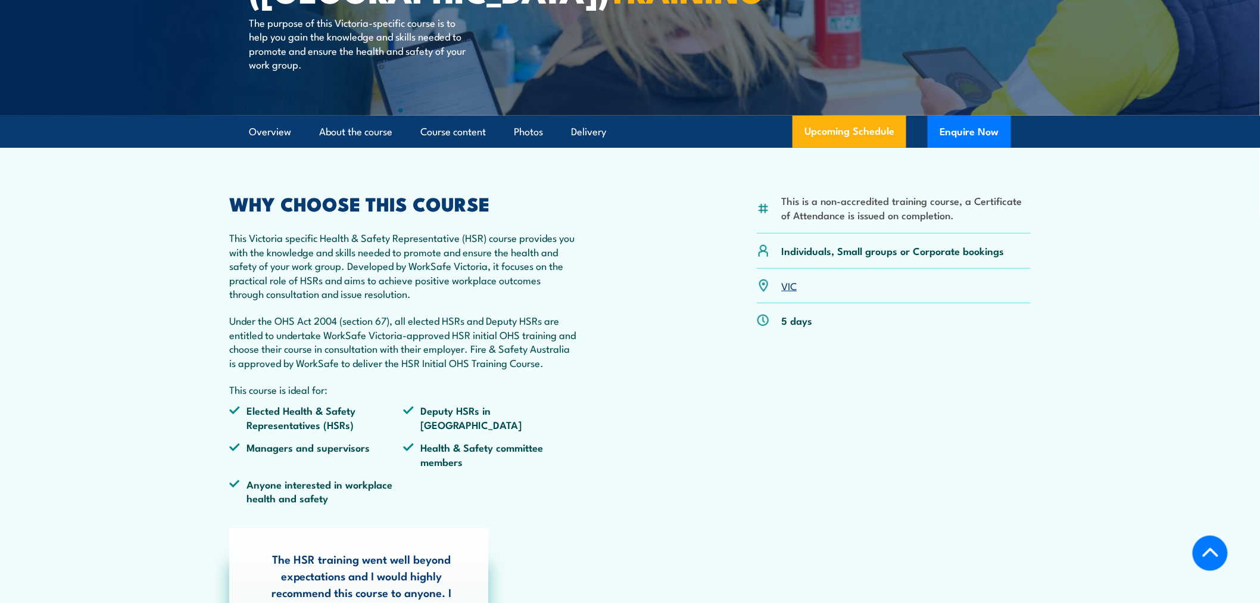
click at [1020, 352] on div "This is a non-accredited training course, a Certificate of Attendance is issued…" at bounding box center [894, 354] width 274 height 319
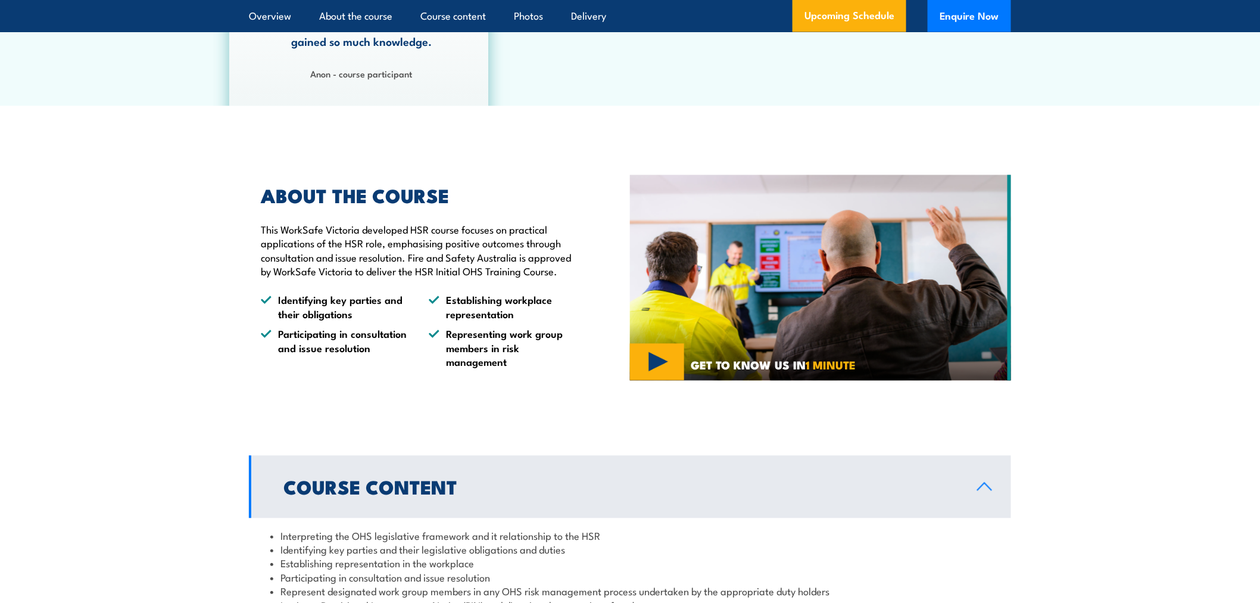
scroll to position [0, 0]
